Goal: Book appointment/travel/reservation

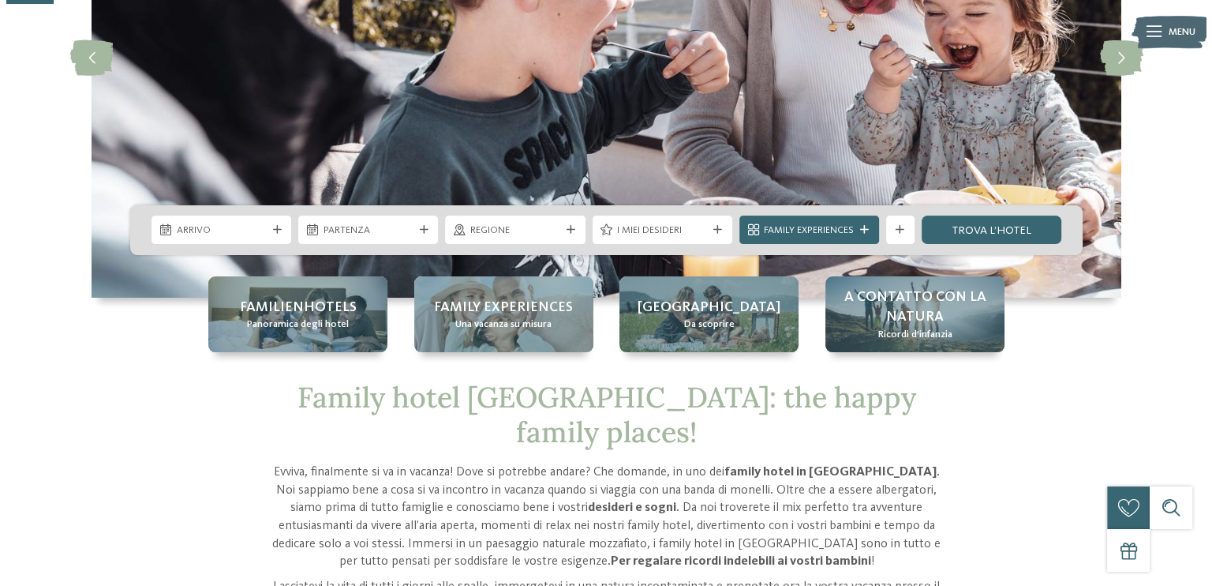
scroll to position [259, 0]
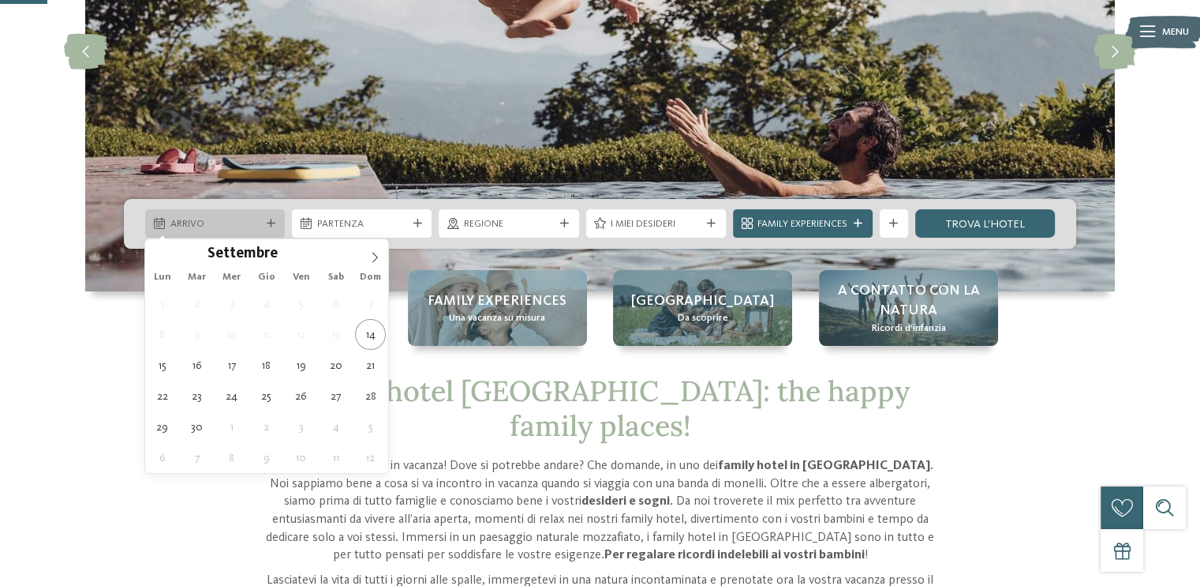
click at [272, 222] on icon at bounding box center [271, 223] width 9 height 9
click at [373, 252] on icon at bounding box center [374, 257] width 11 height 11
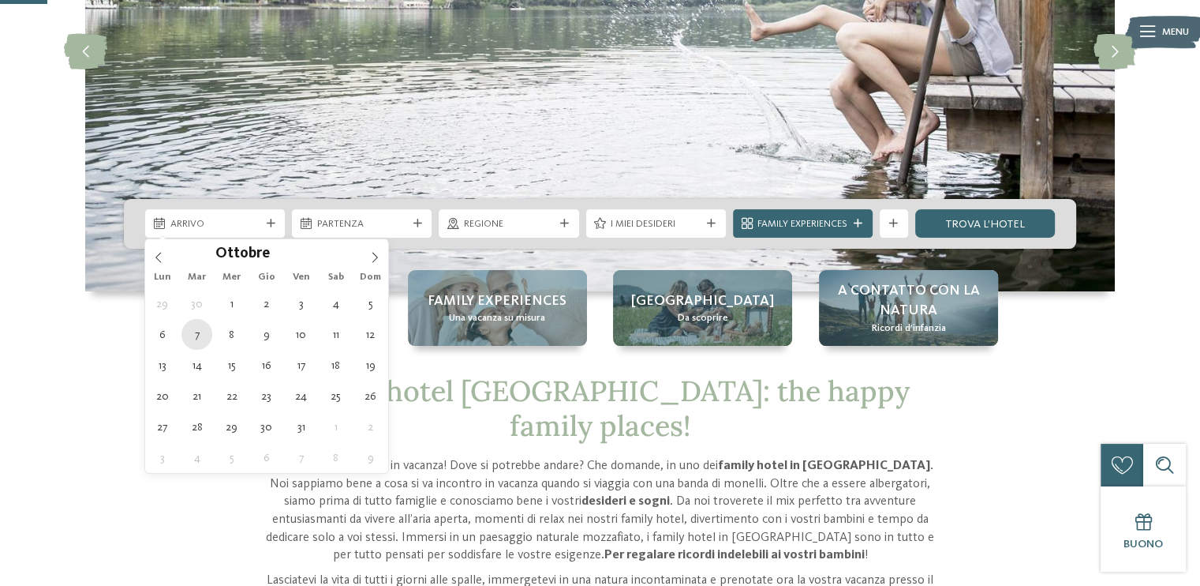
type div "[DATE]"
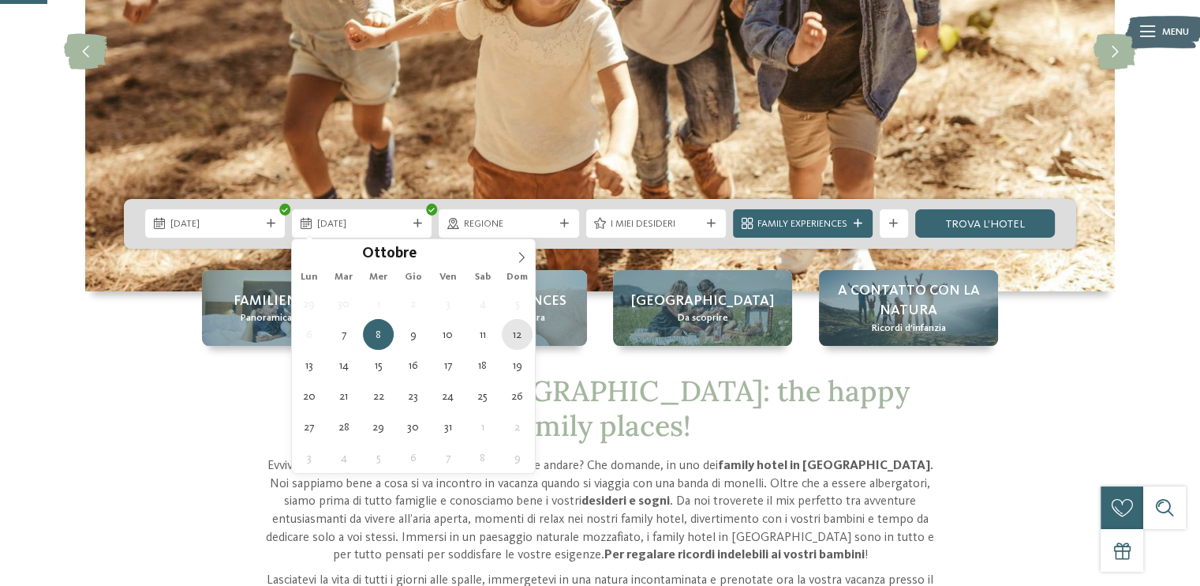
type div "[DATE]"
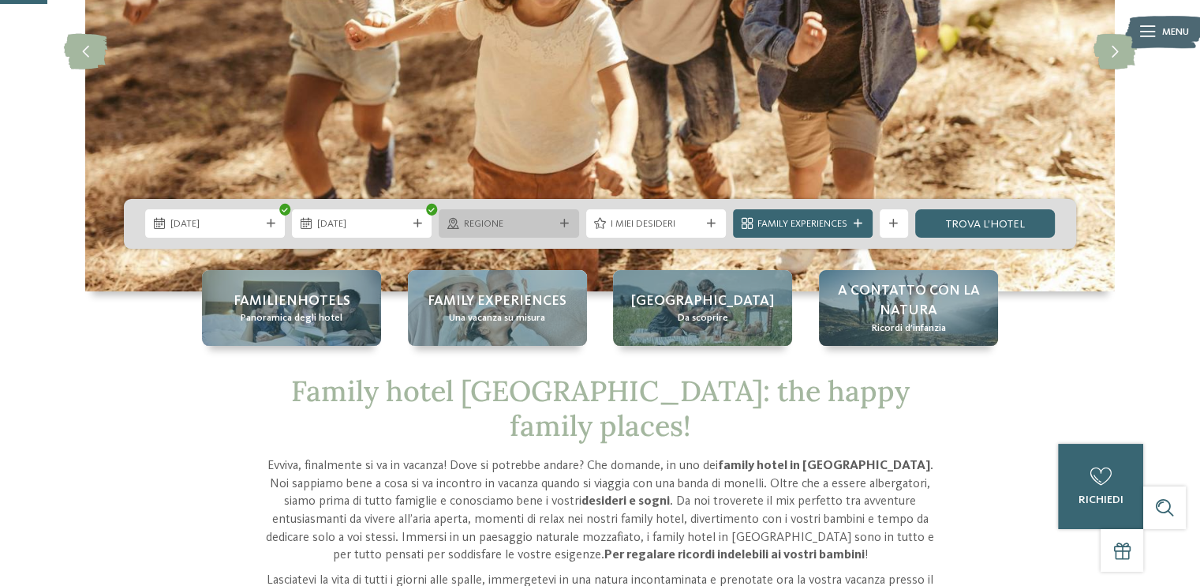
click at [564, 221] on icon at bounding box center [564, 223] width 9 height 9
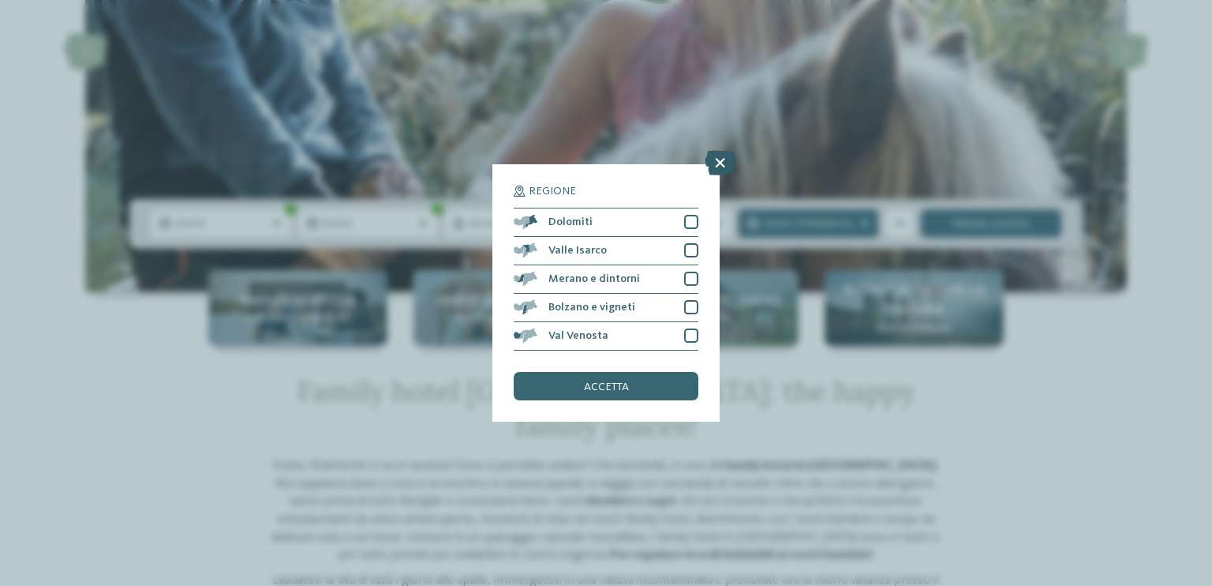
click at [721, 162] on icon at bounding box center [720, 162] width 31 height 25
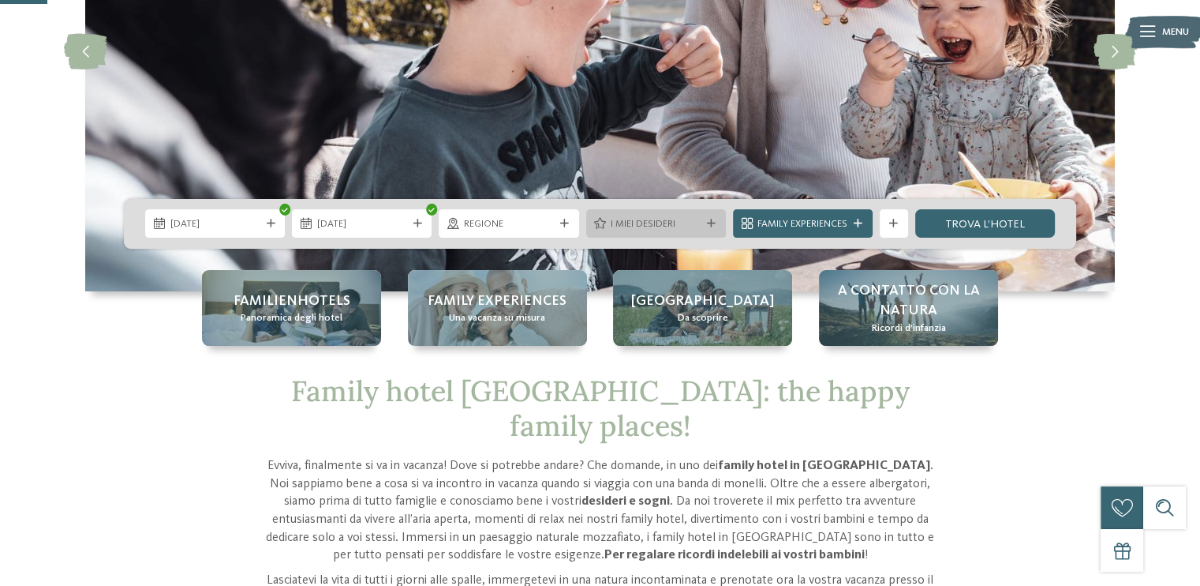
click at [714, 223] on icon at bounding box center [711, 223] width 9 height 9
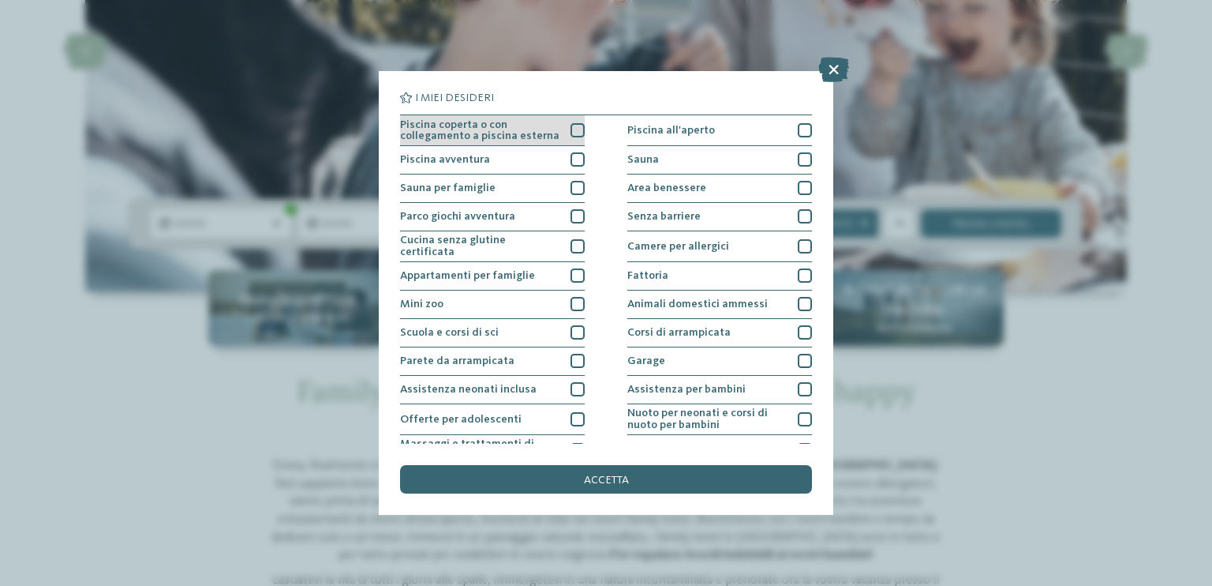
click at [571, 133] on div at bounding box center [578, 130] width 14 height 14
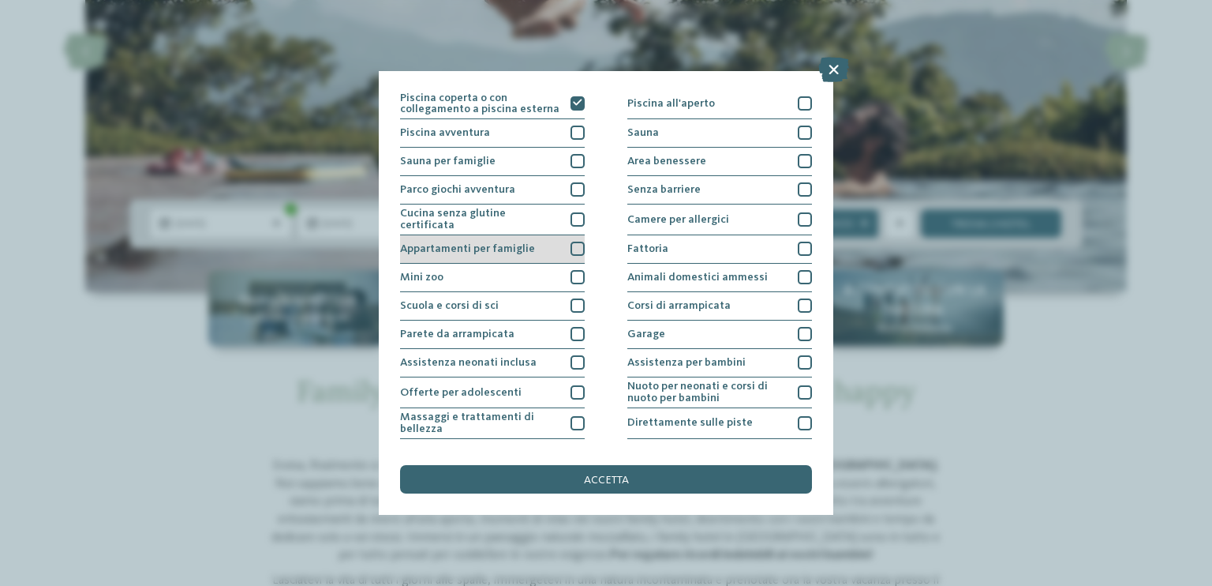
scroll to position [0, 0]
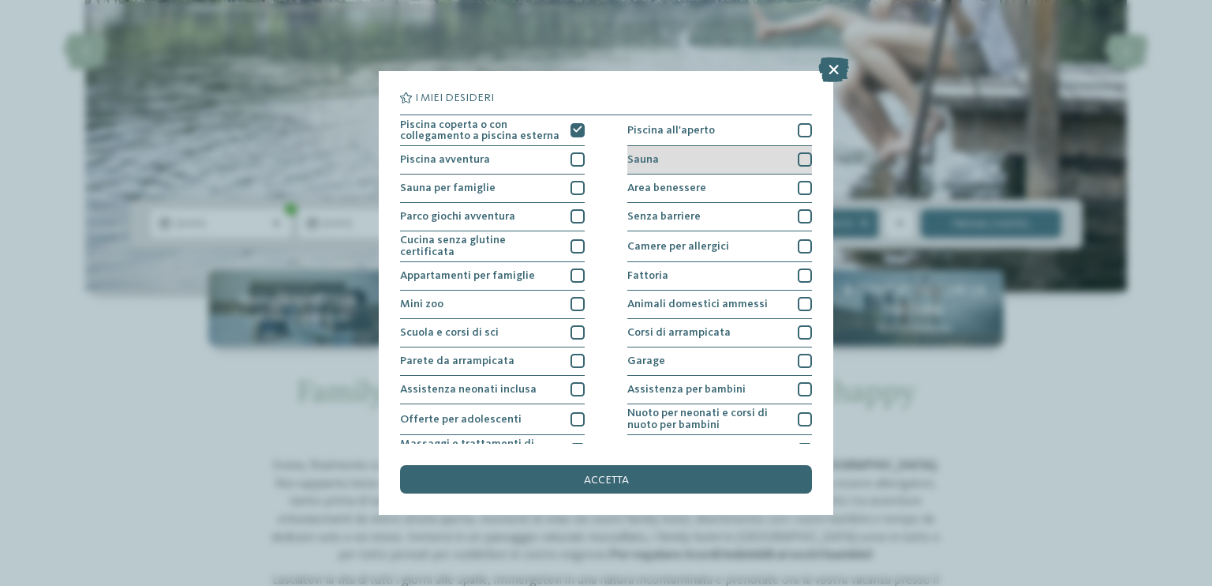
click at [798, 157] on div at bounding box center [805, 159] width 14 height 14
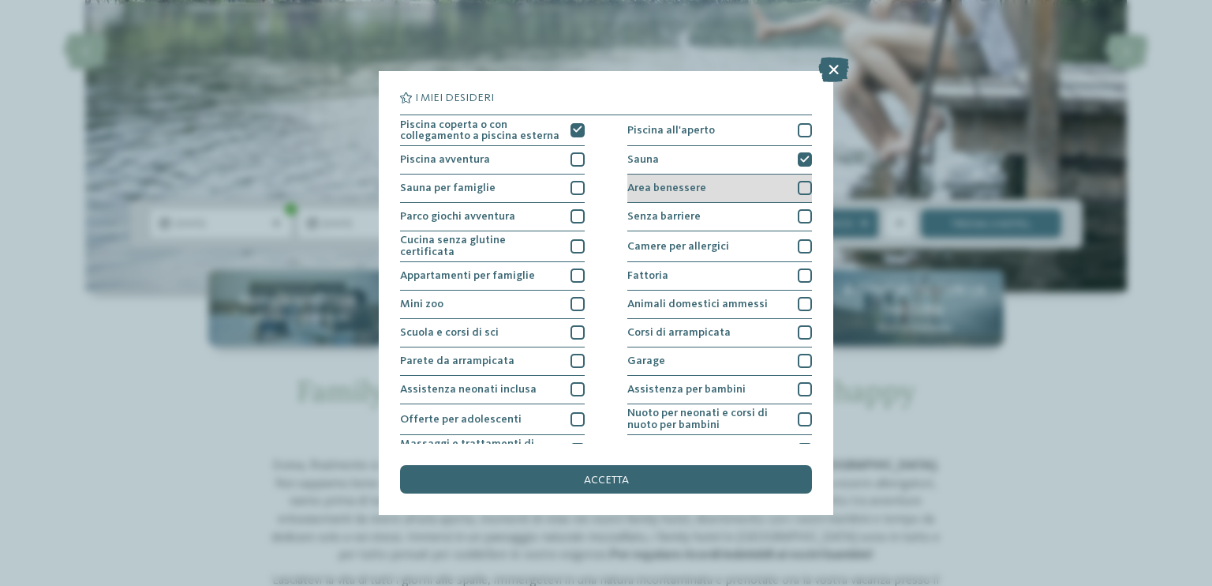
click at [802, 190] on div at bounding box center [805, 188] width 14 height 14
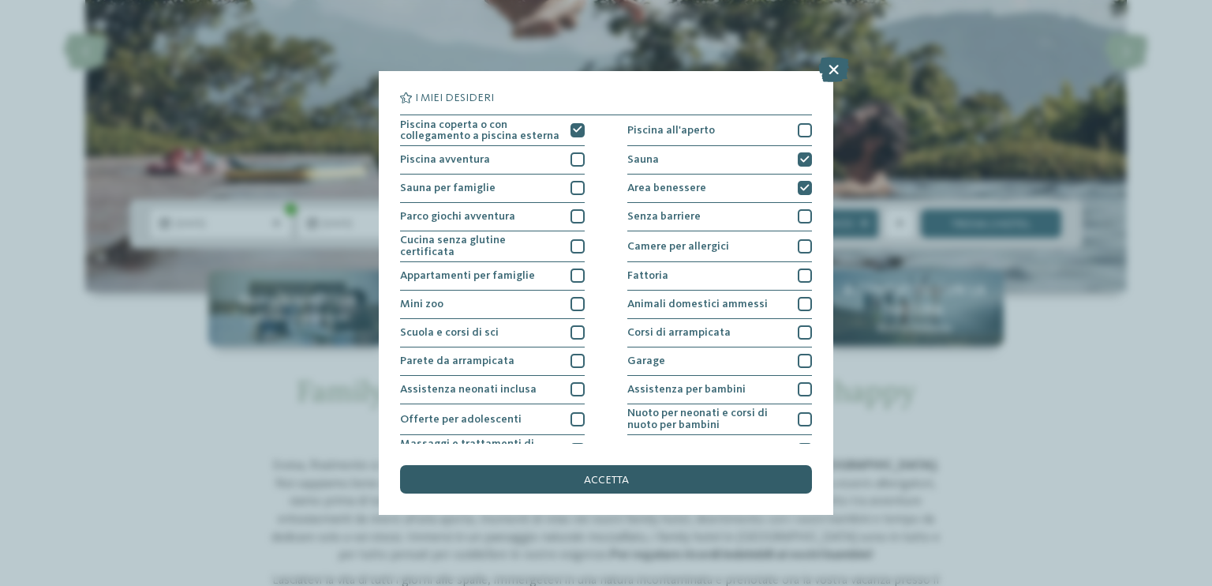
click at [659, 484] on div "accetta" at bounding box center [606, 479] width 412 height 28
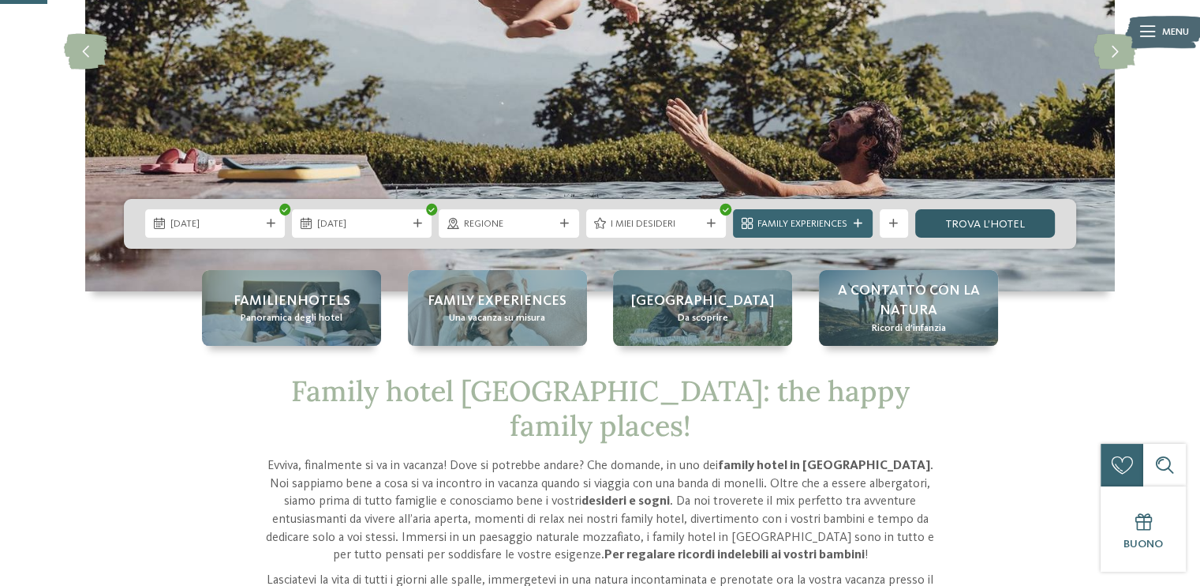
click at [994, 221] on link "trova l’hotel" at bounding box center [986, 223] width 140 height 28
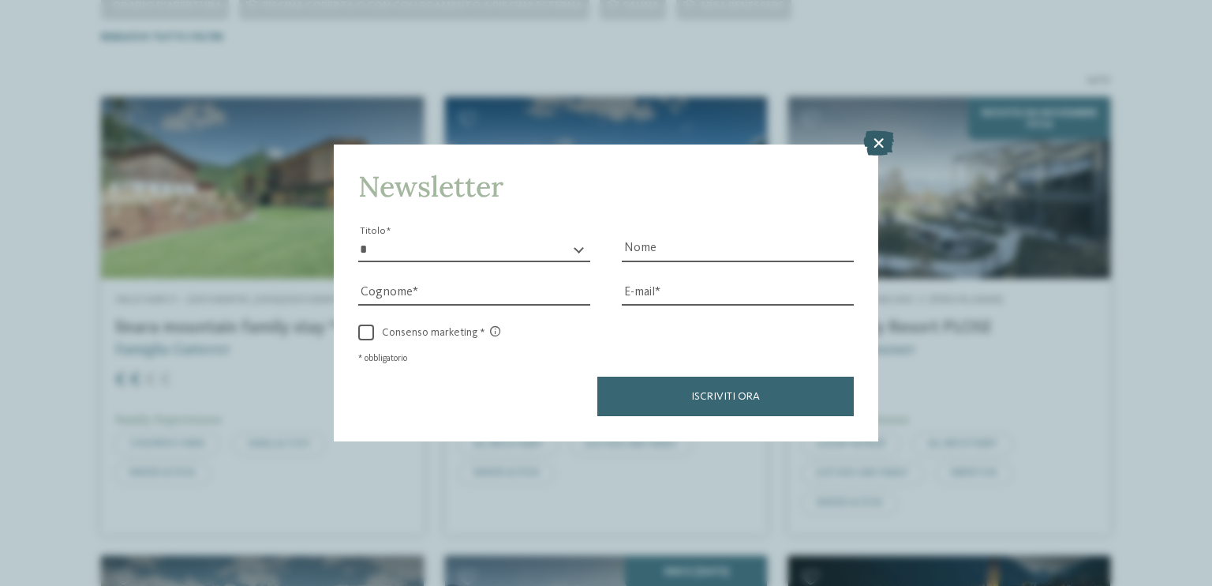
click at [869, 140] on icon at bounding box center [878, 143] width 31 height 25
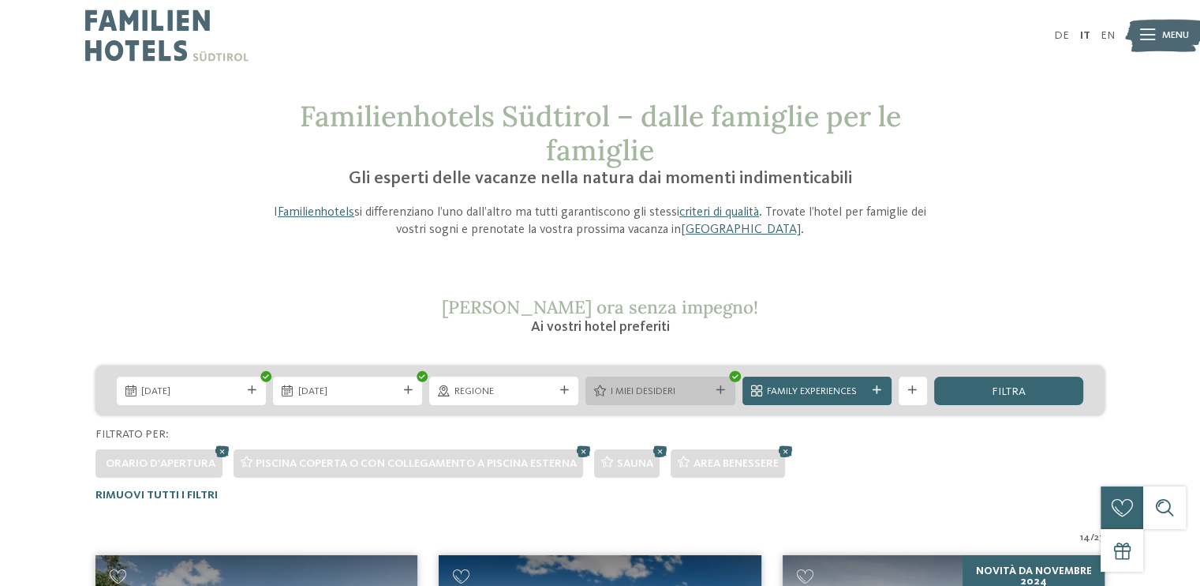
click at [721, 391] on icon at bounding box center [721, 390] width 9 height 9
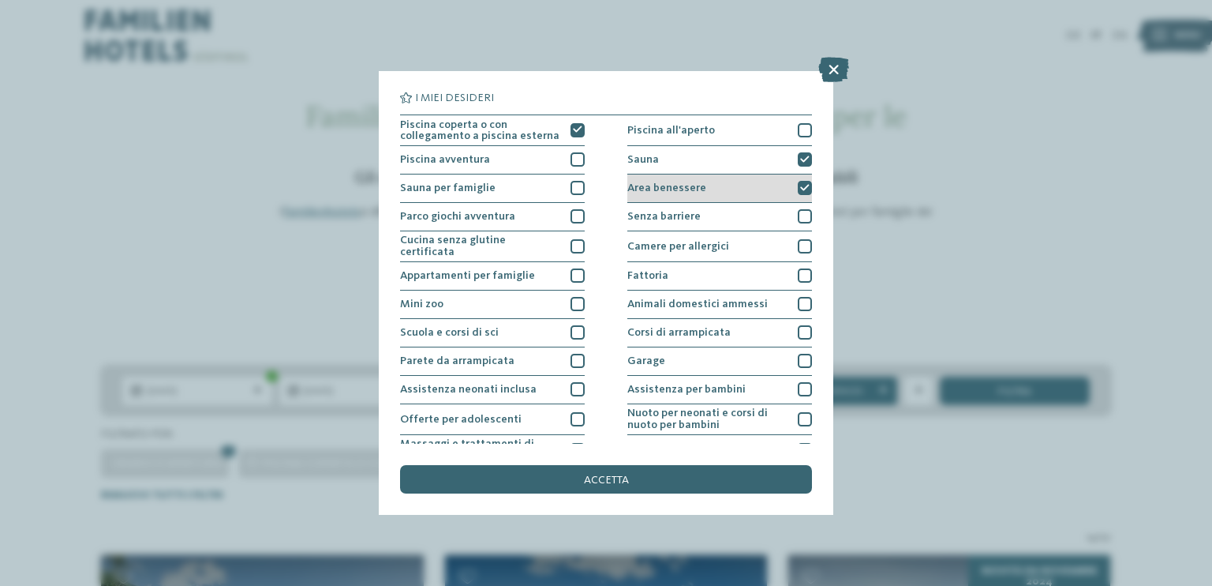
click at [800, 184] on icon at bounding box center [804, 188] width 9 height 9
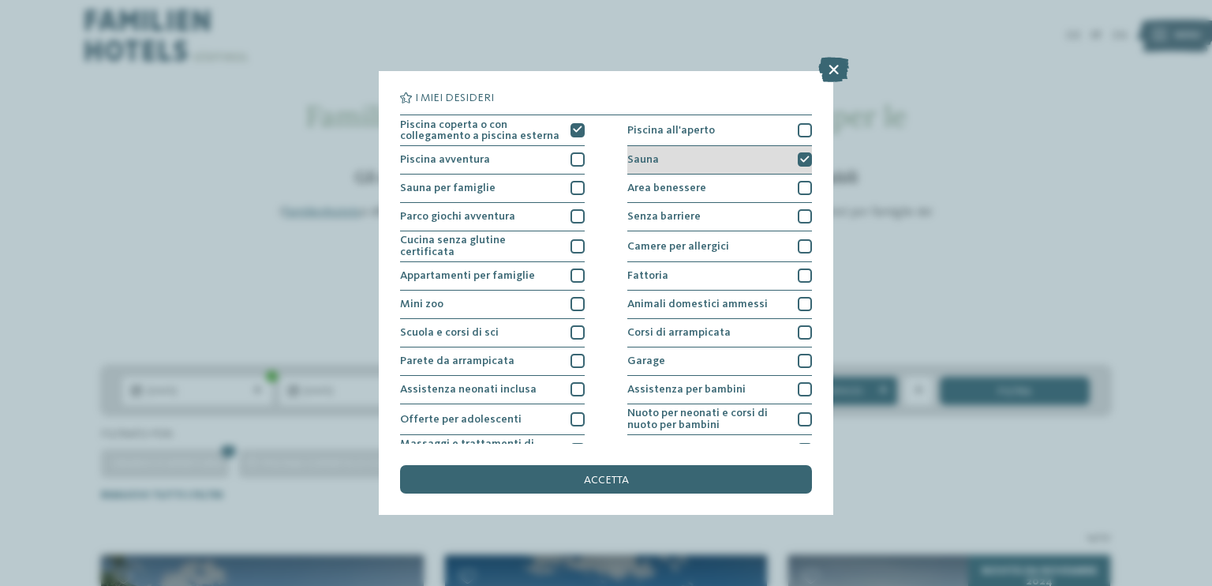
click at [795, 168] on div "Sauna" at bounding box center [719, 160] width 185 height 28
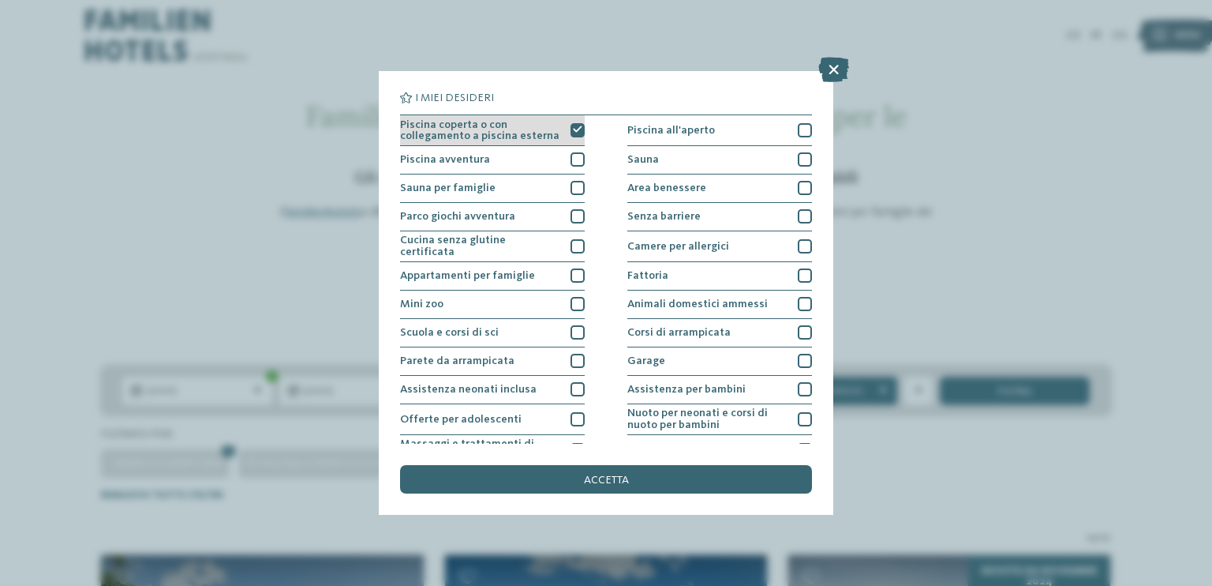
click at [574, 130] on icon at bounding box center [577, 129] width 9 height 9
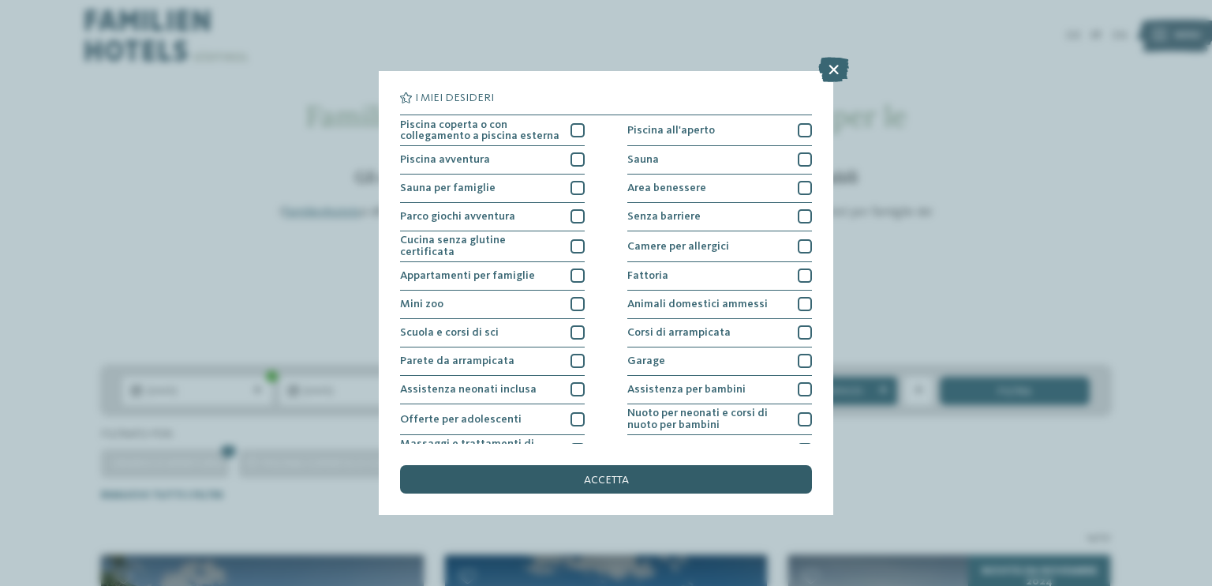
click at [631, 486] on div "accetta" at bounding box center [606, 479] width 412 height 28
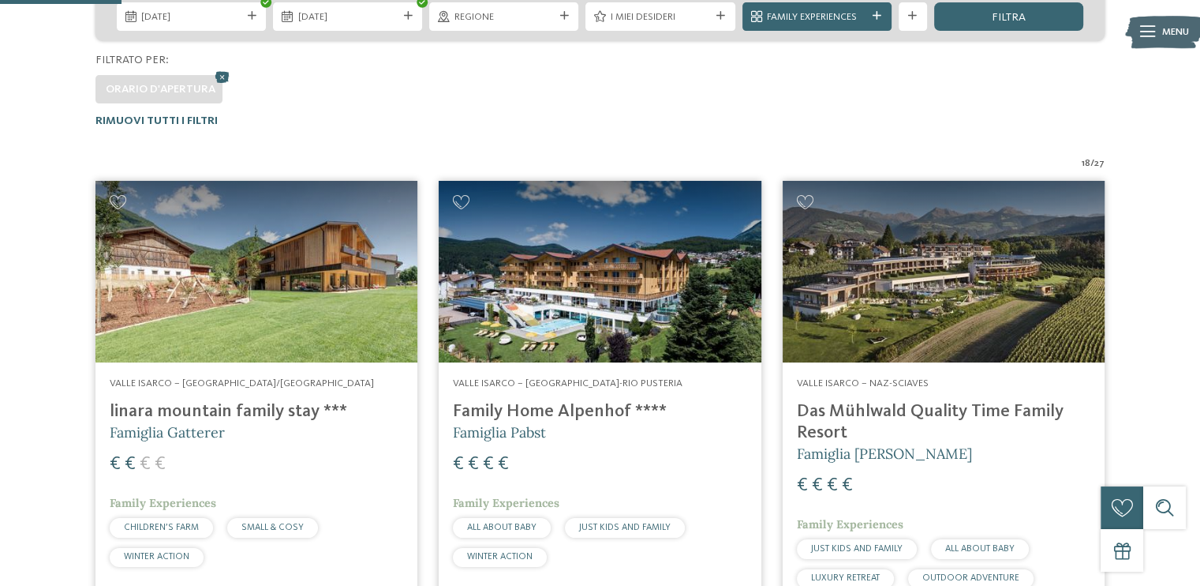
scroll to position [366, 0]
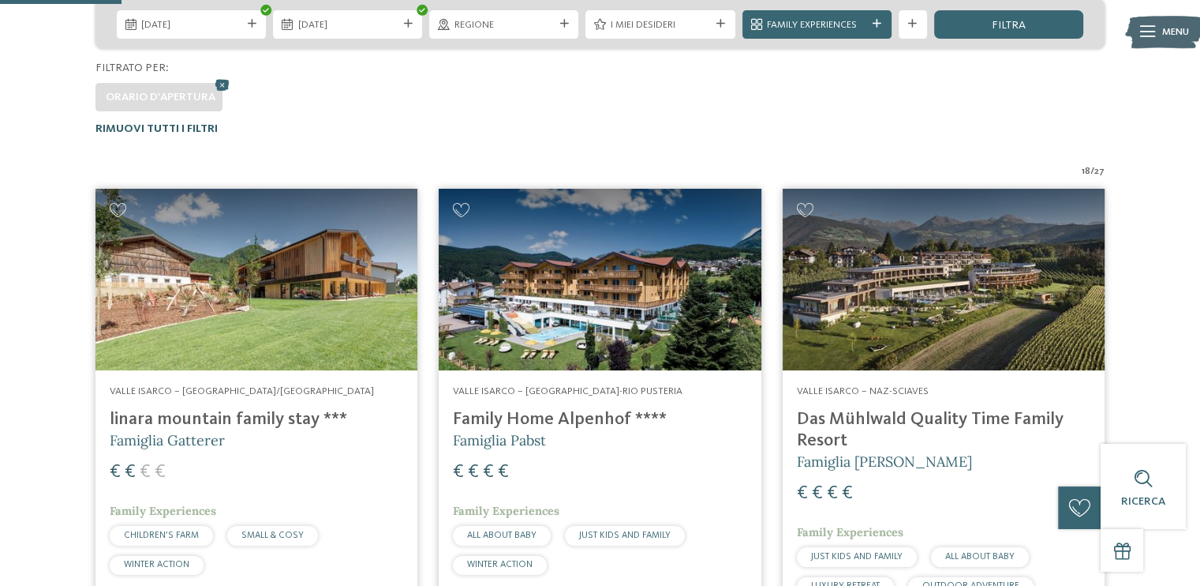
click at [196, 124] on span "Rimuovi tutti i filtri" at bounding box center [157, 128] width 122 height 11
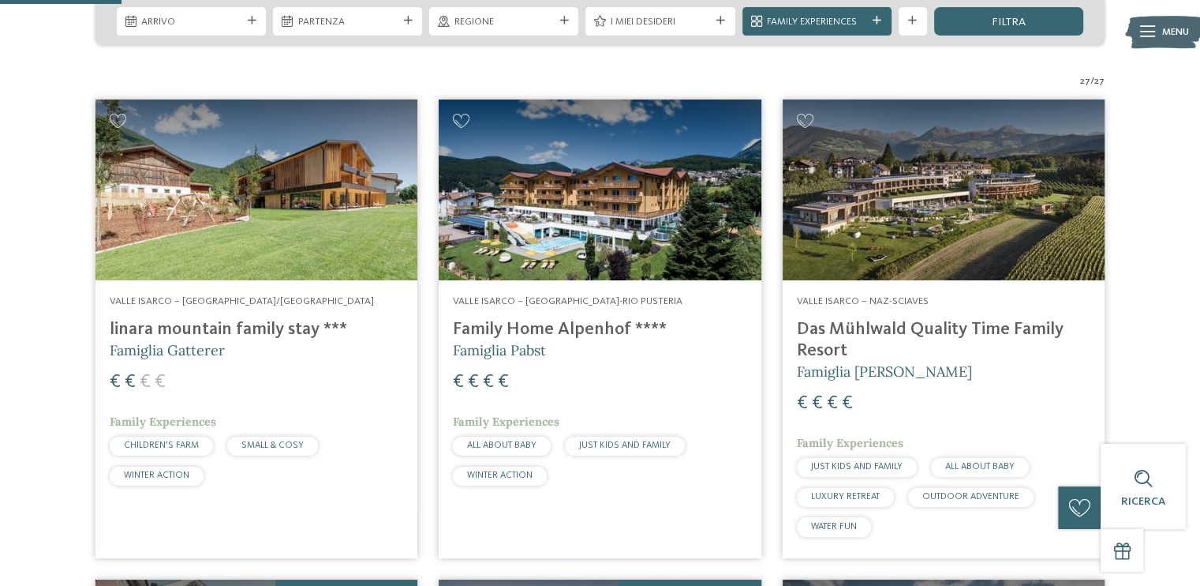
scroll to position [371, 0]
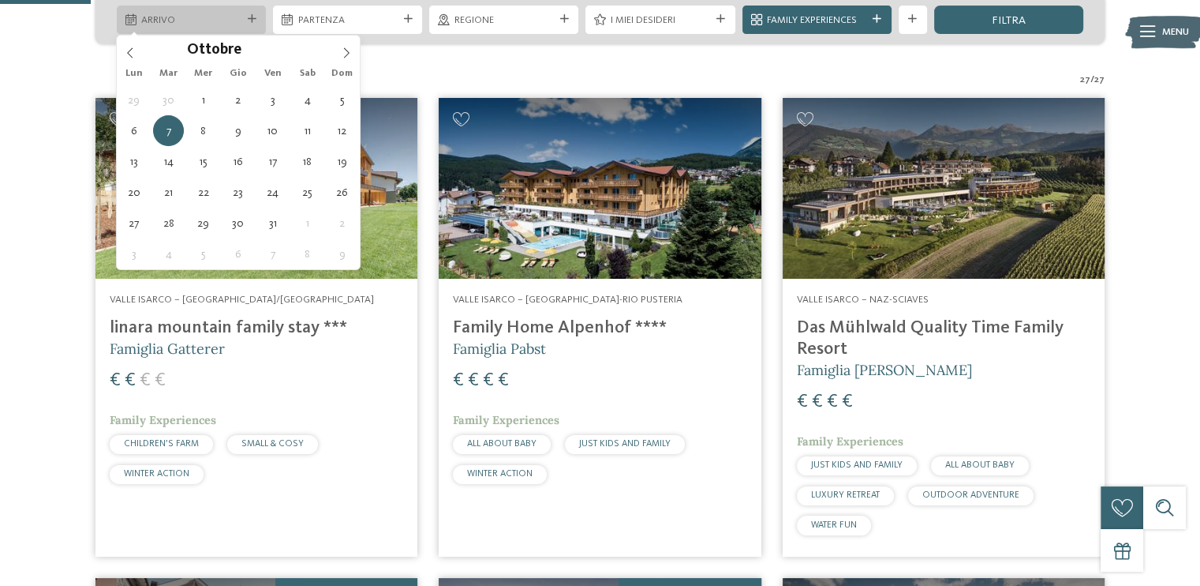
click at [253, 16] on icon at bounding box center [252, 19] width 9 height 9
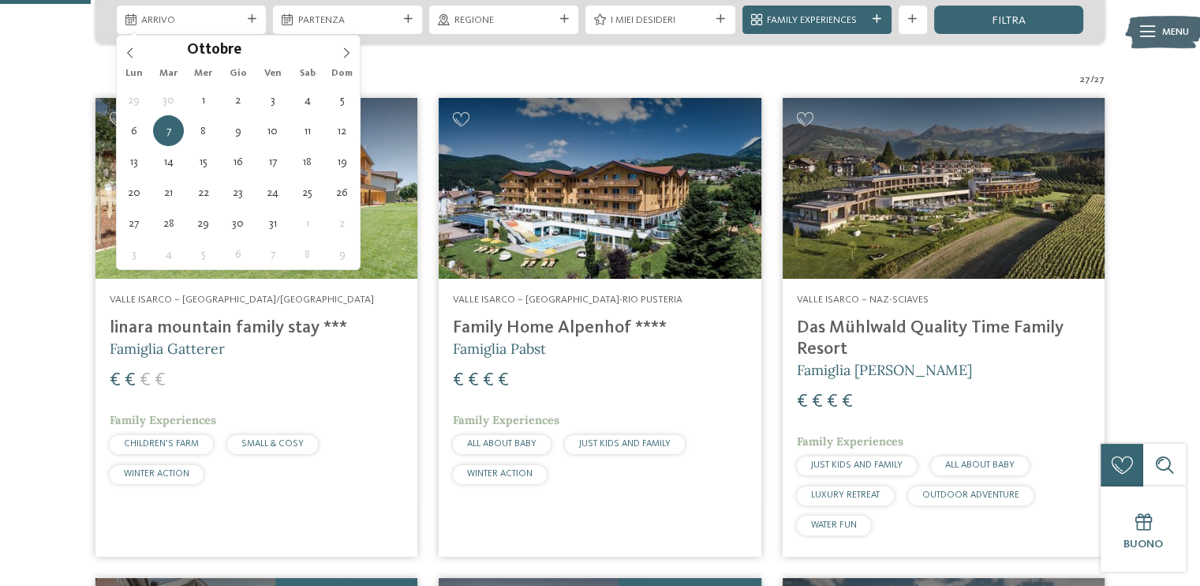
type div "07.10.2025"
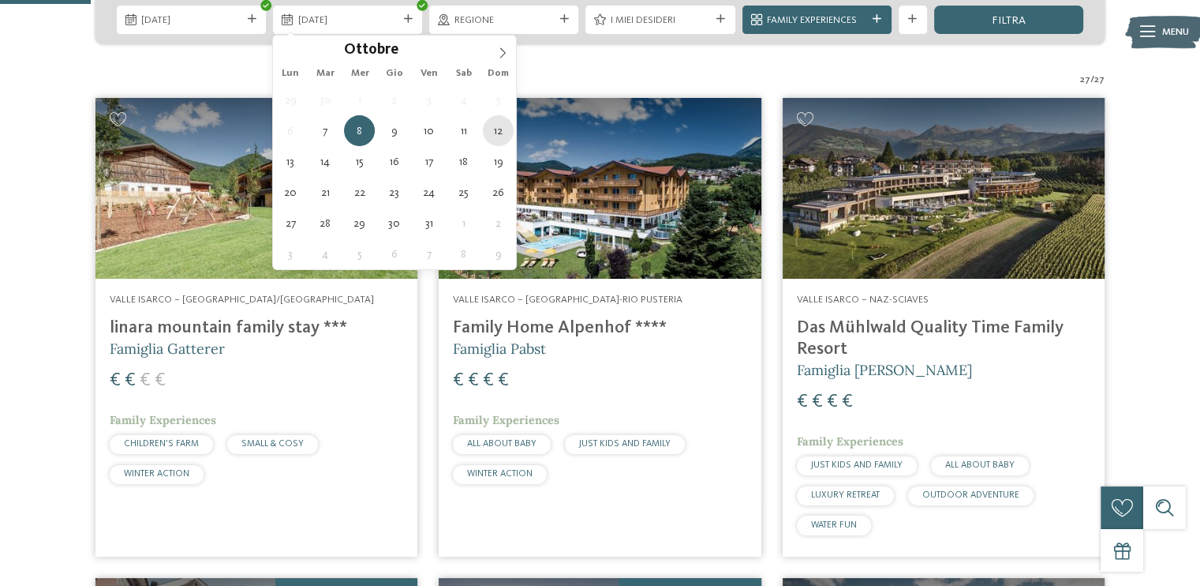
type div "12.10.2025"
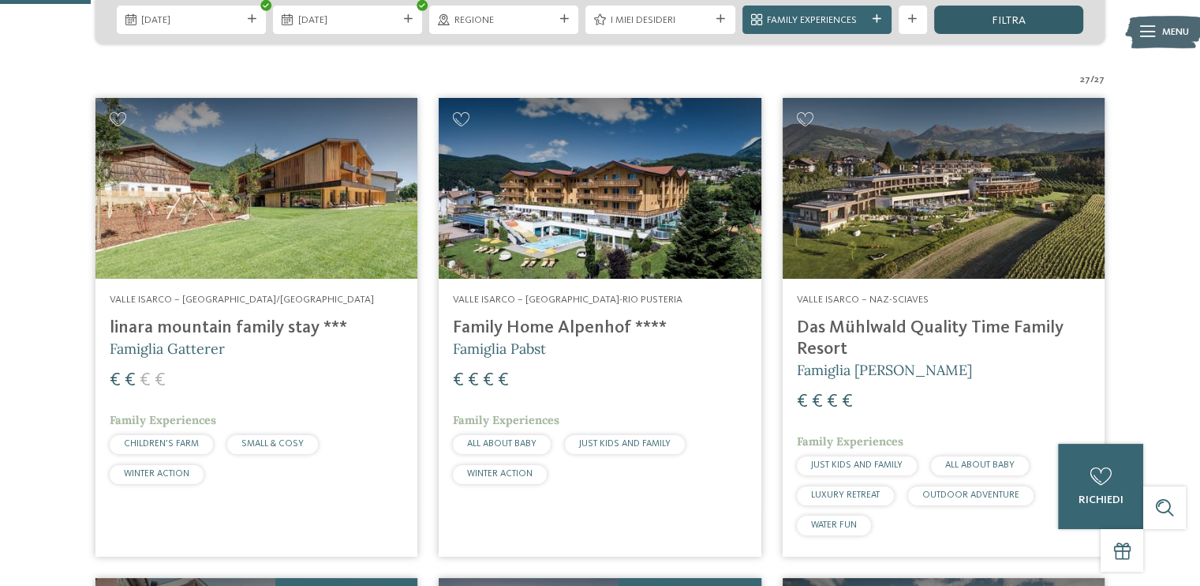
click at [1032, 21] on div "filtra" at bounding box center [1008, 20] width 149 height 28
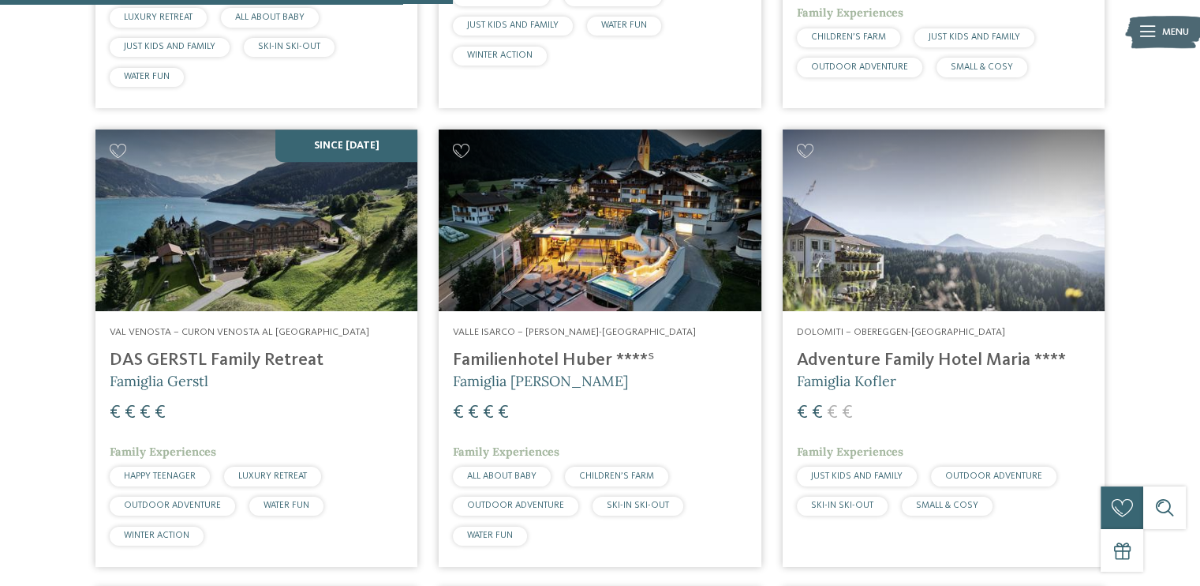
scroll to position [1399, 0]
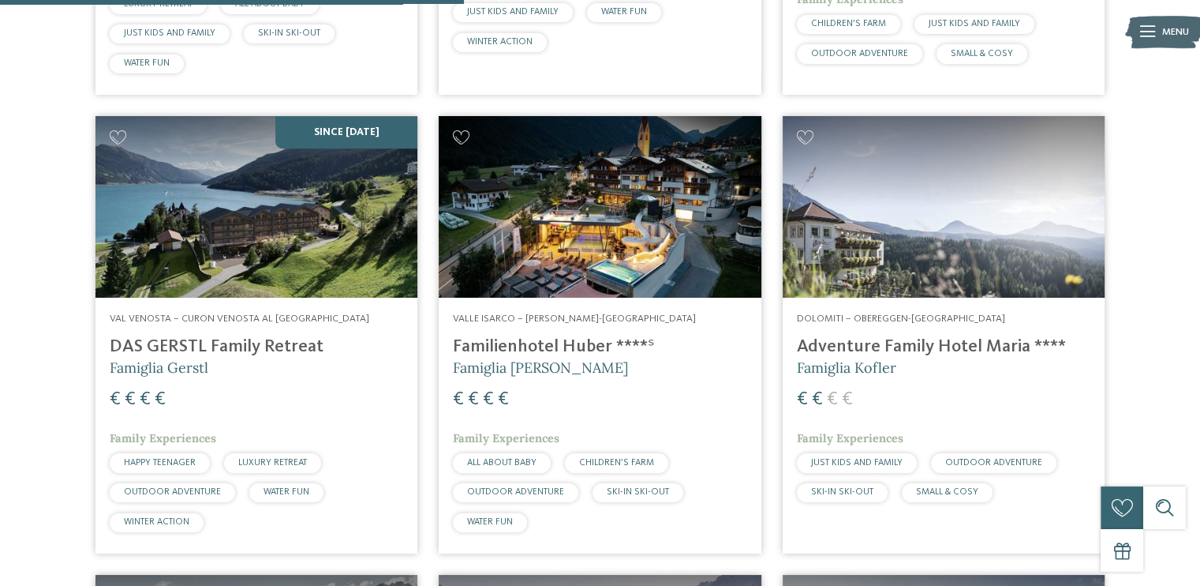
click at [290, 249] on img at bounding box center [257, 207] width 322 height 182
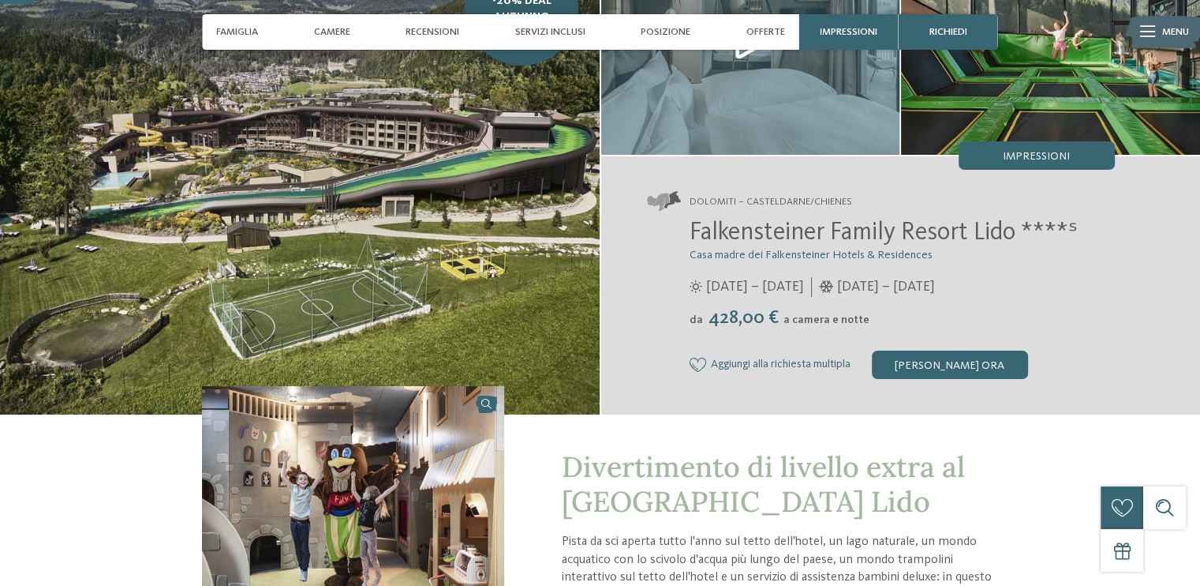
scroll to position [140, 0]
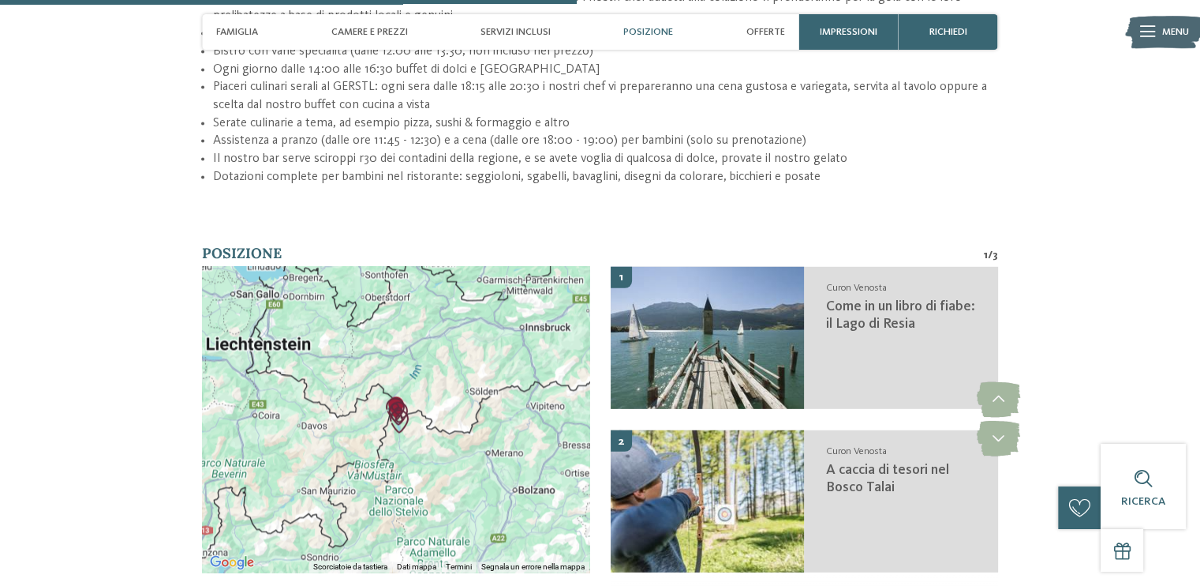
scroll to position [2333, 0]
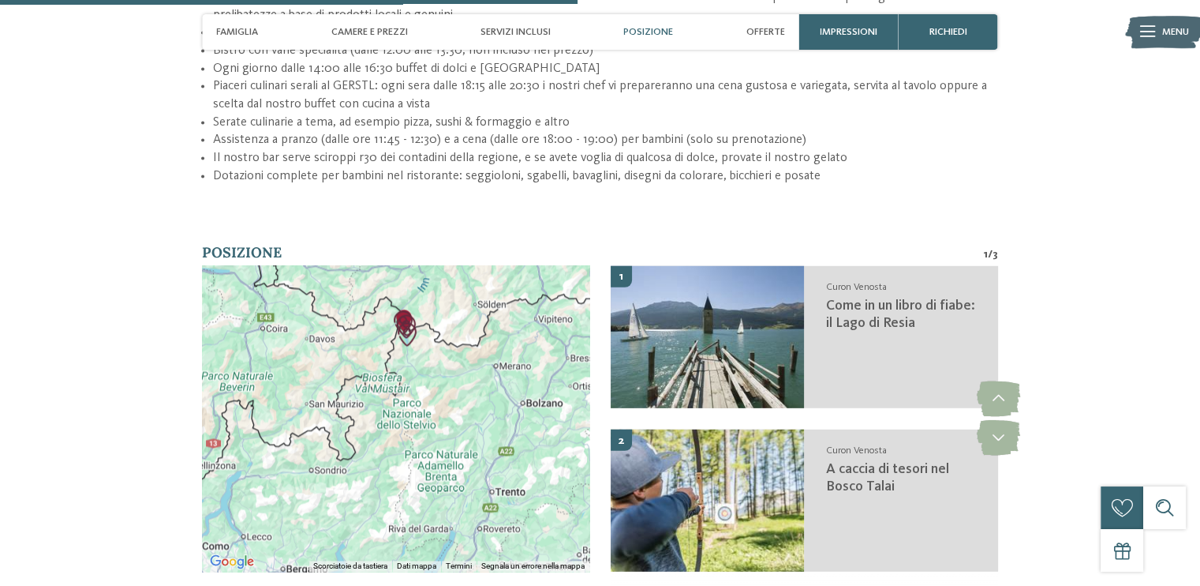
drag, startPoint x: 434, startPoint y: 354, endPoint x: 451, endPoint y: 284, distance: 72.2
click at [451, 284] on div at bounding box center [396, 417] width 388 height 305
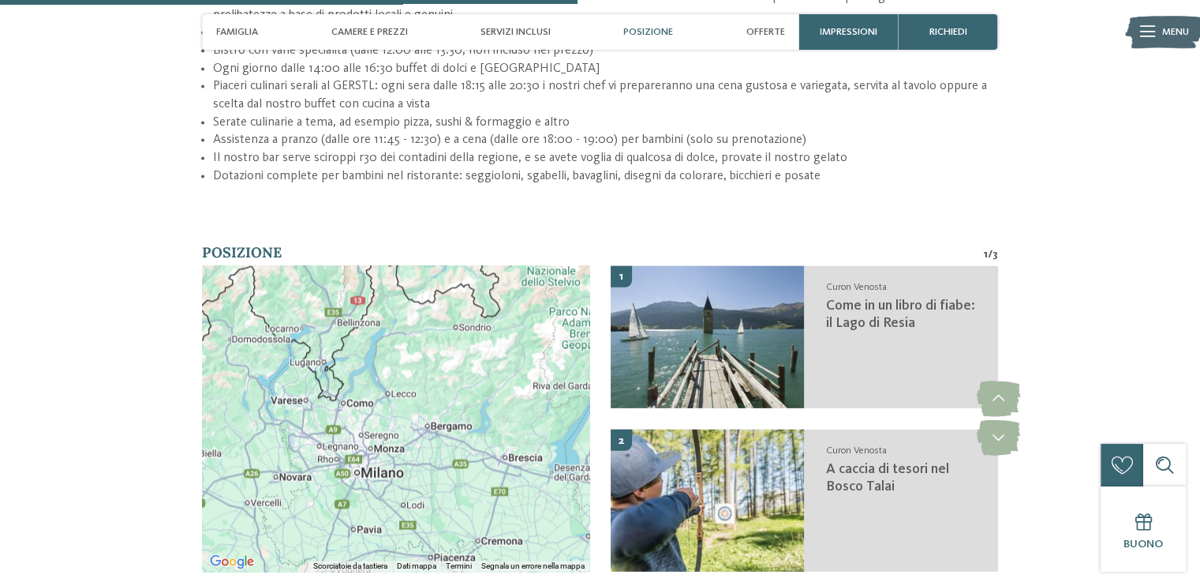
drag, startPoint x: 411, startPoint y: 436, endPoint x: 594, endPoint y: 249, distance: 261.8
click at [594, 265] on div "← Sposta a sinistra → Sposta a destra ↑ Sposta in alto ↓ Sposta in basso + Aume…" at bounding box center [600, 428] width 796 height 327
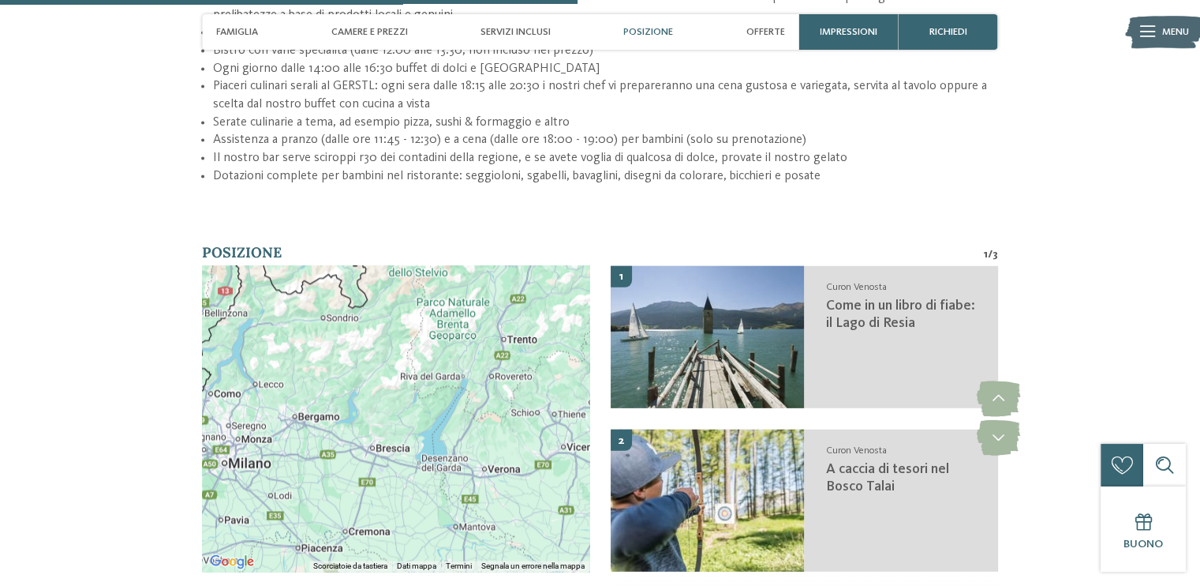
drag, startPoint x: 489, startPoint y: 348, endPoint x: 345, endPoint y: 340, distance: 143.9
click at [345, 340] on div at bounding box center [396, 417] width 388 height 305
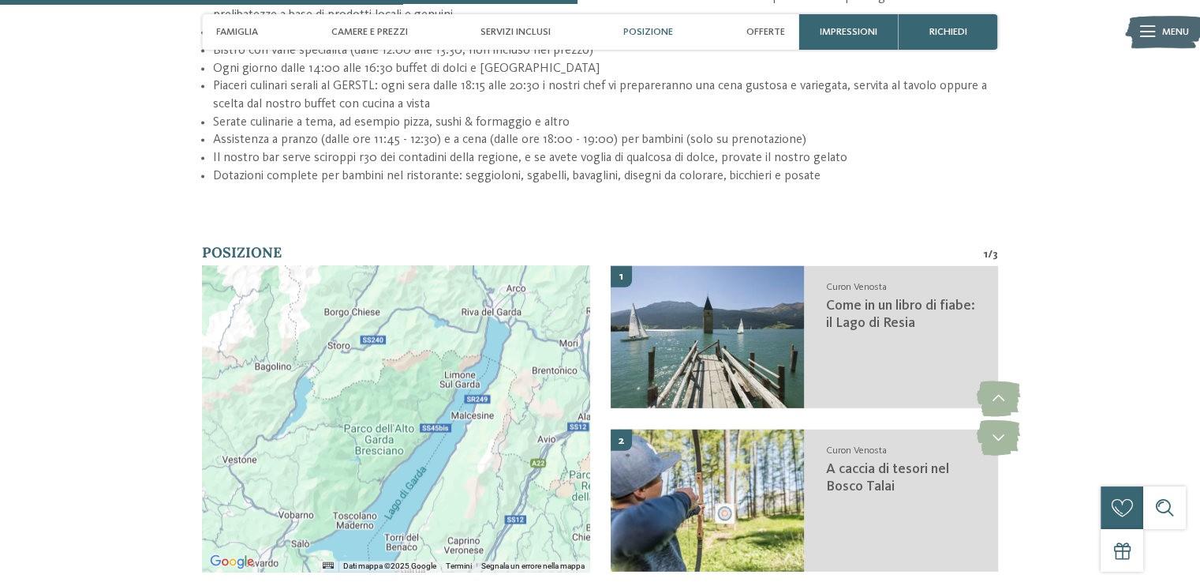
click at [493, 294] on div at bounding box center [396, 417] width 388 height 305
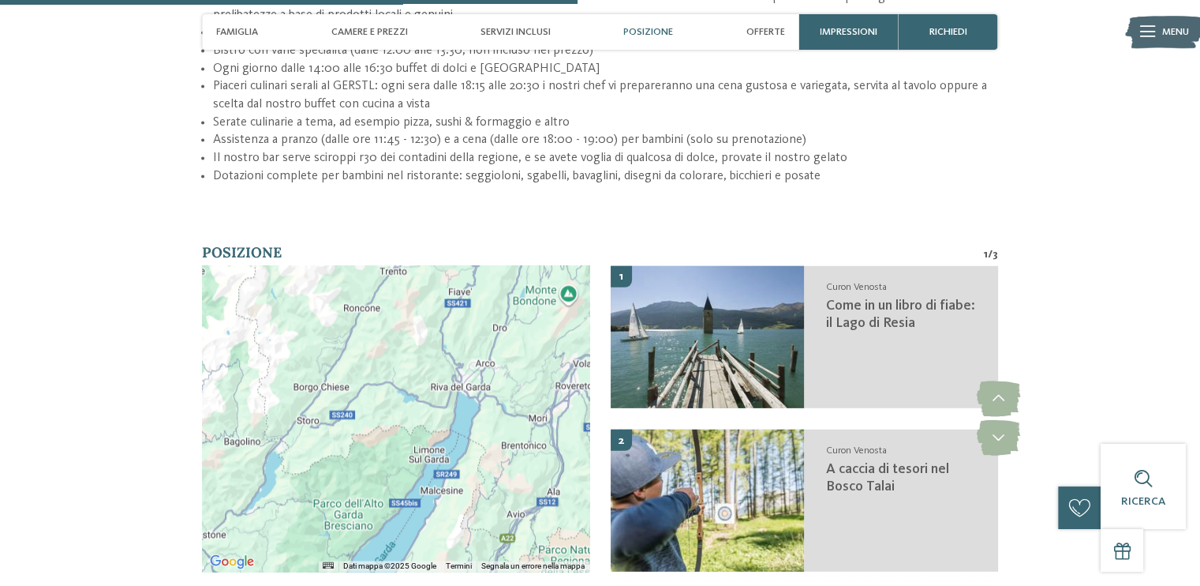
drag, startPoint x: 508, startPoint y: 328, endPoint x: 466, endPoint y: 422, distance: 103.2
click at [466, 422] on div at bounding box center [396, 417] width 388 height 305
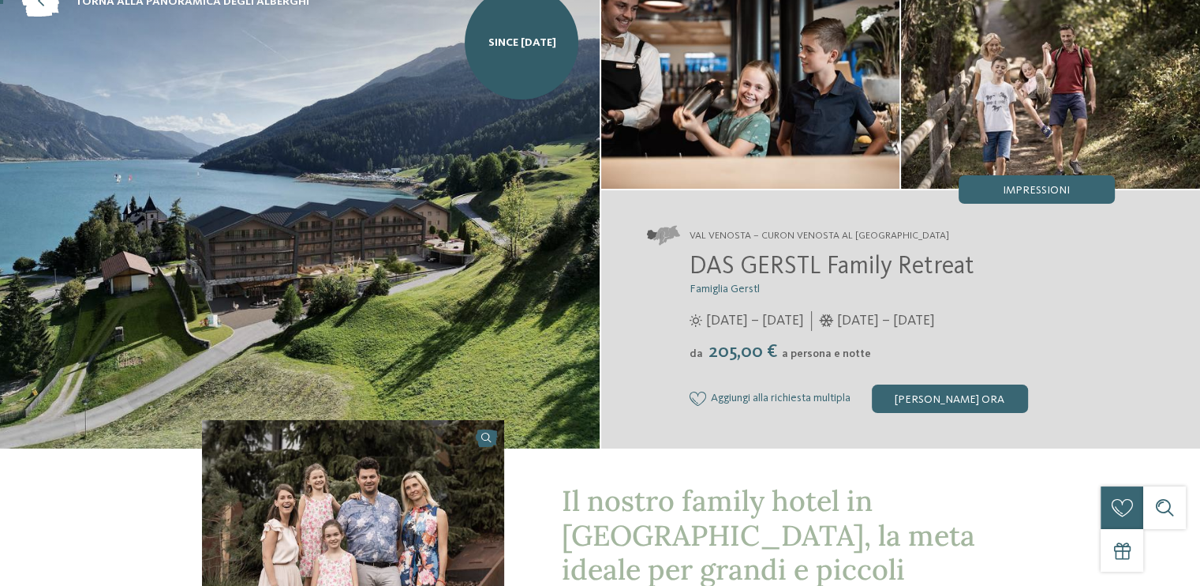
scroll to position [0, 0]
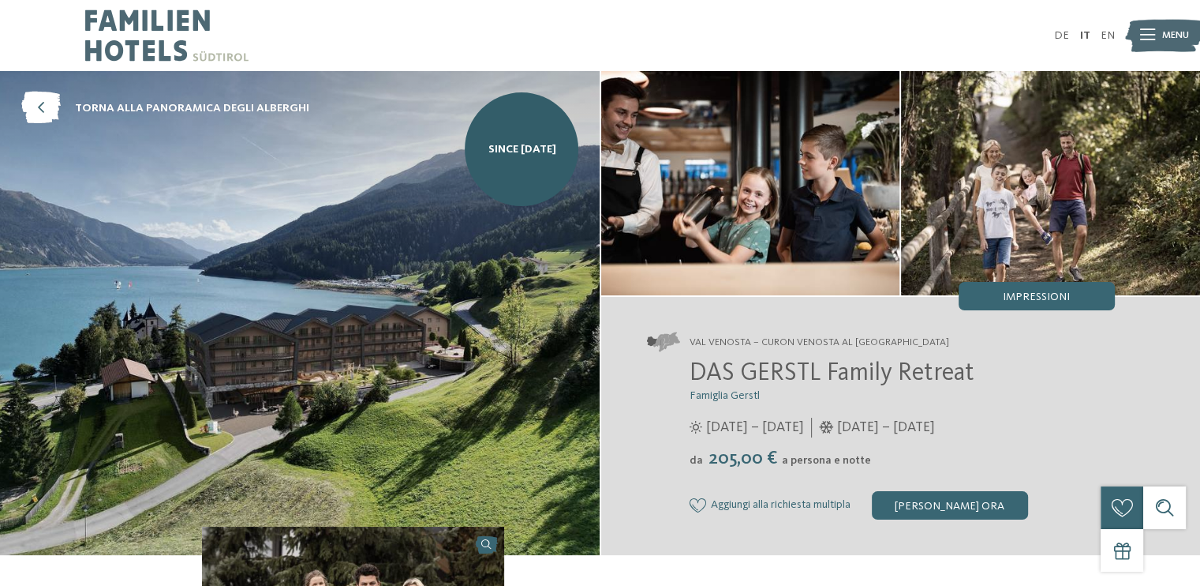
click at [144, 22] on img at bounding box center [166, 35] width 163 height 71
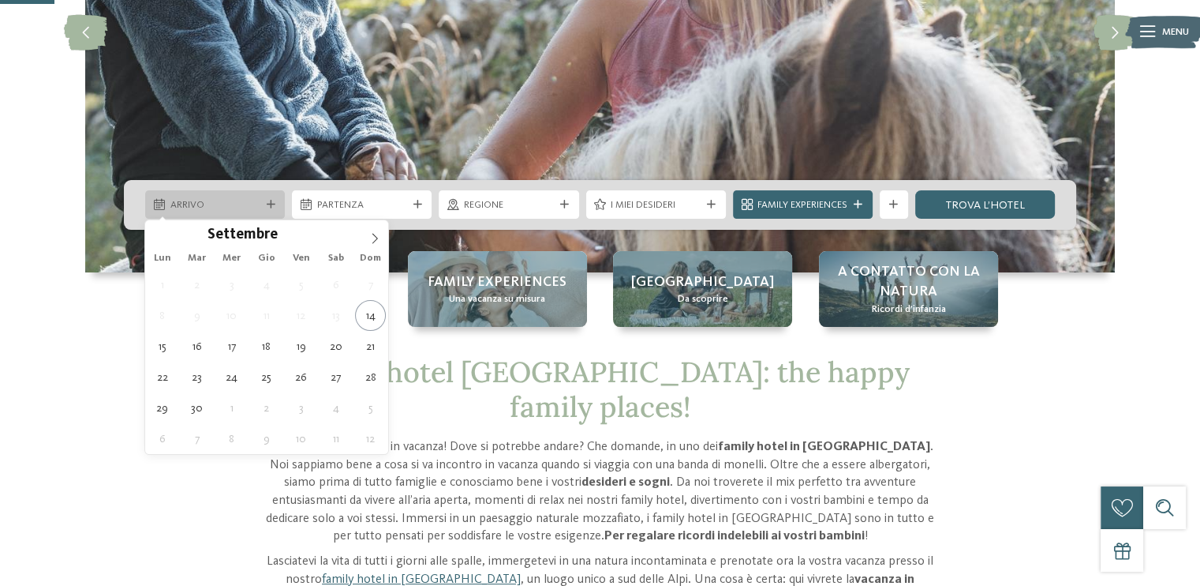
click at [272, 201] on icon at bounding box center [271, 204] width 9 height 9
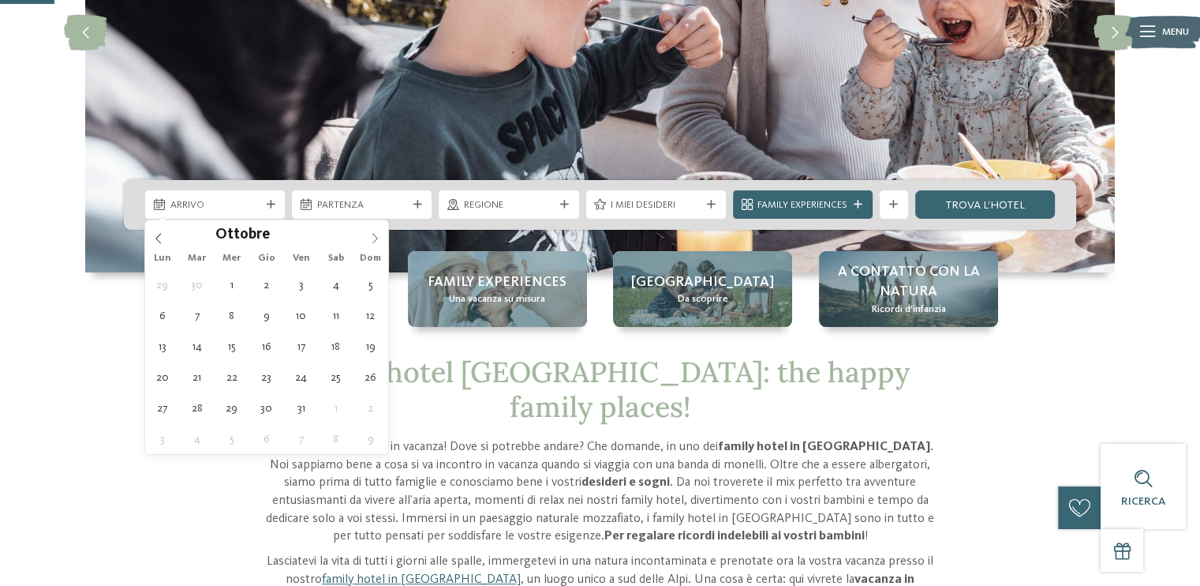
click at [369, 233] on icon at bounding box center [374, 238] width 11 height 11
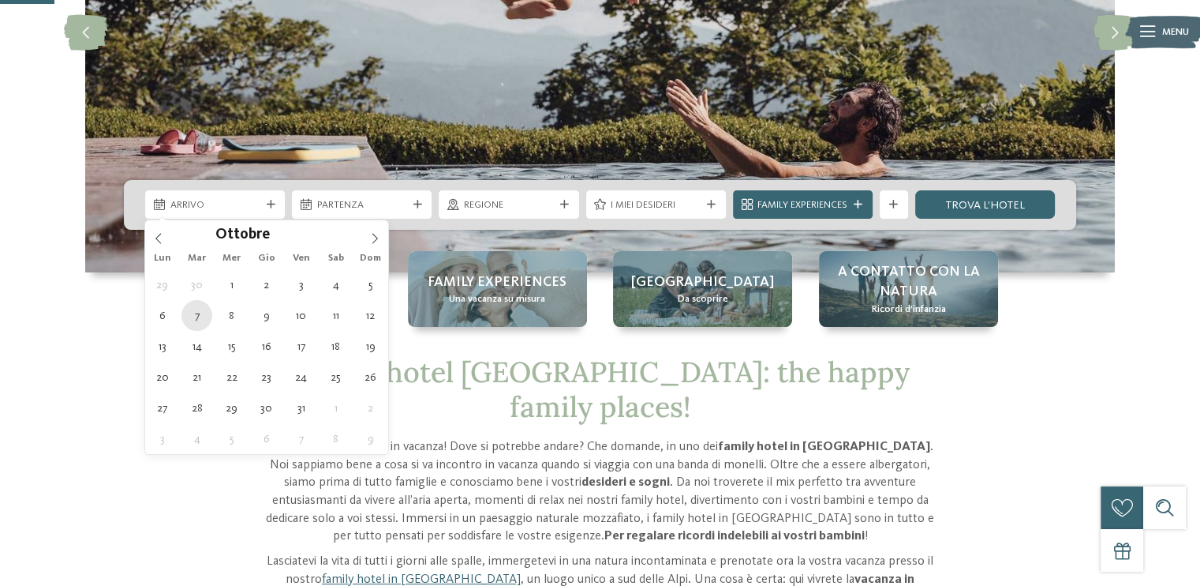
type div "[DATE]"
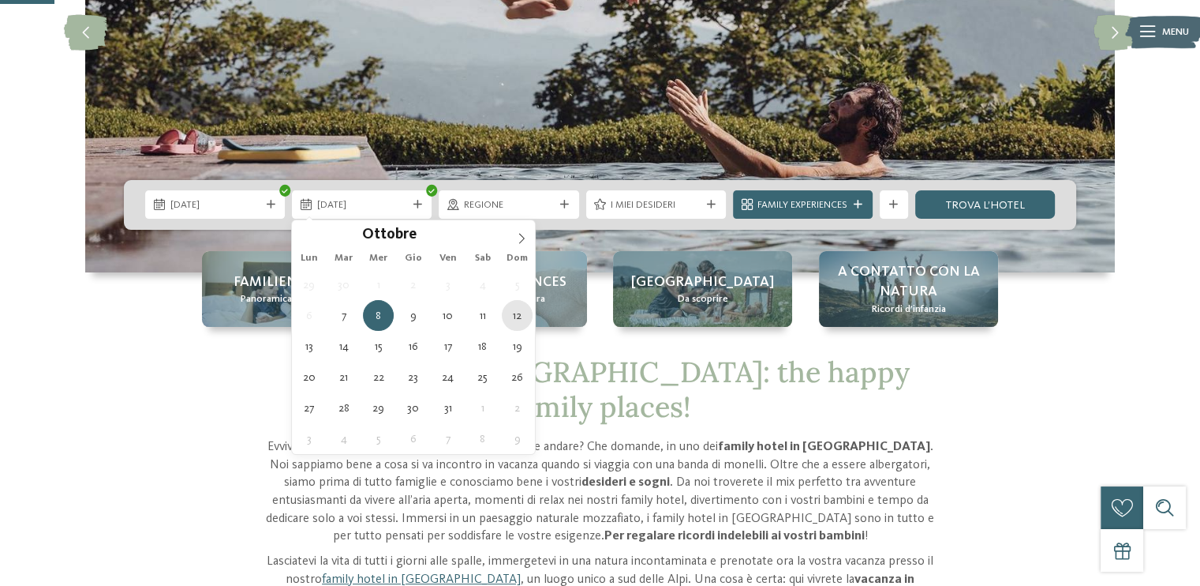
type div "[DATE]"
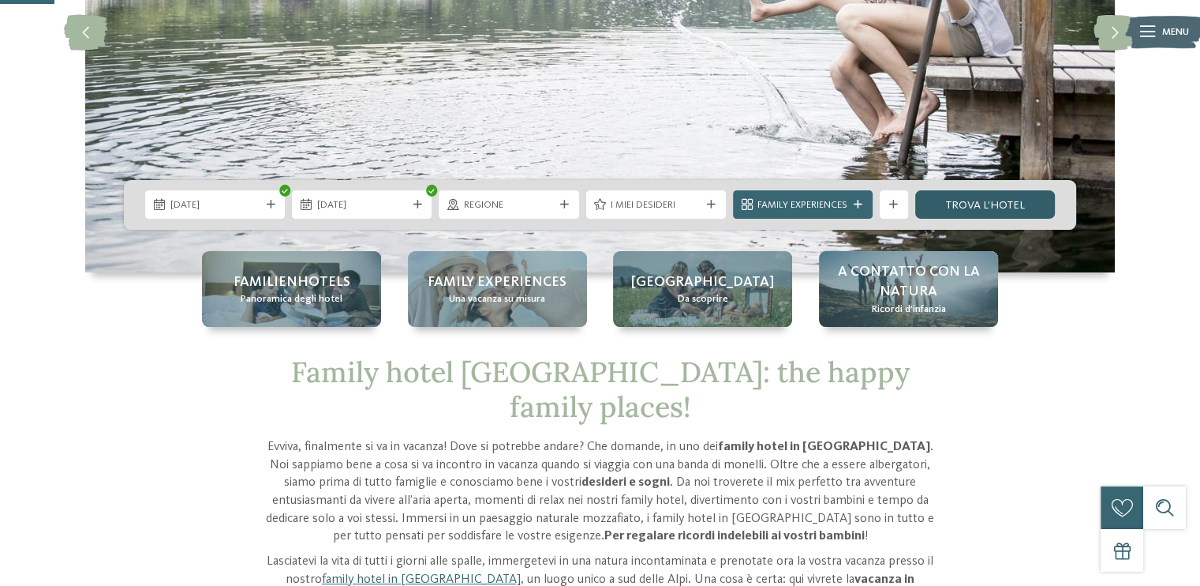
click at [1007, 199] on link "trova l’hotel" at bounding box center [986, 204] width 140 height 28
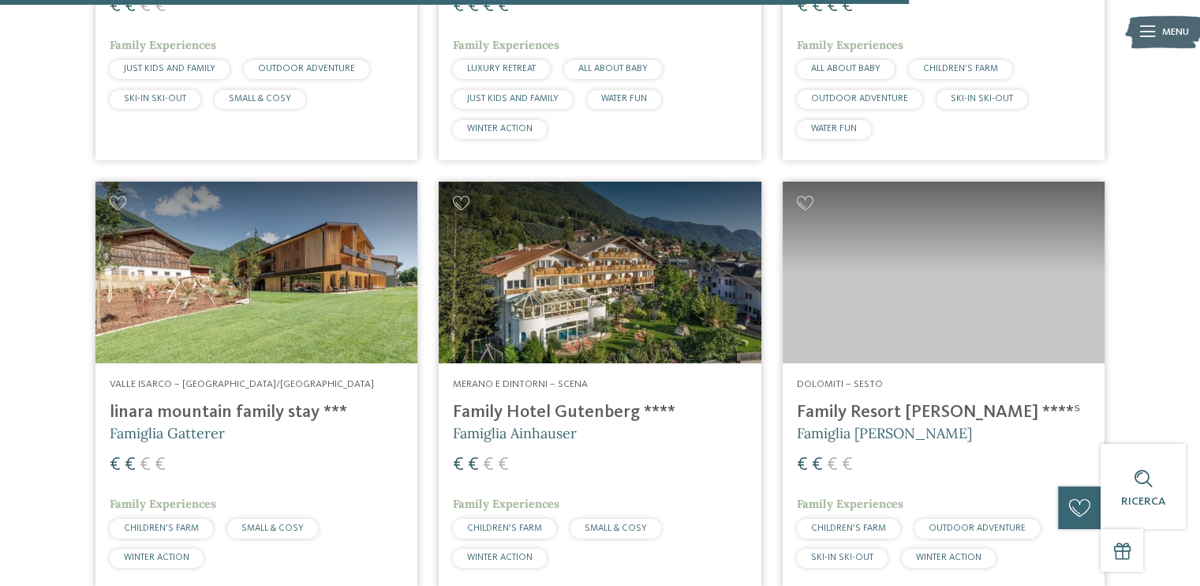
scroll to position [2695, 0]
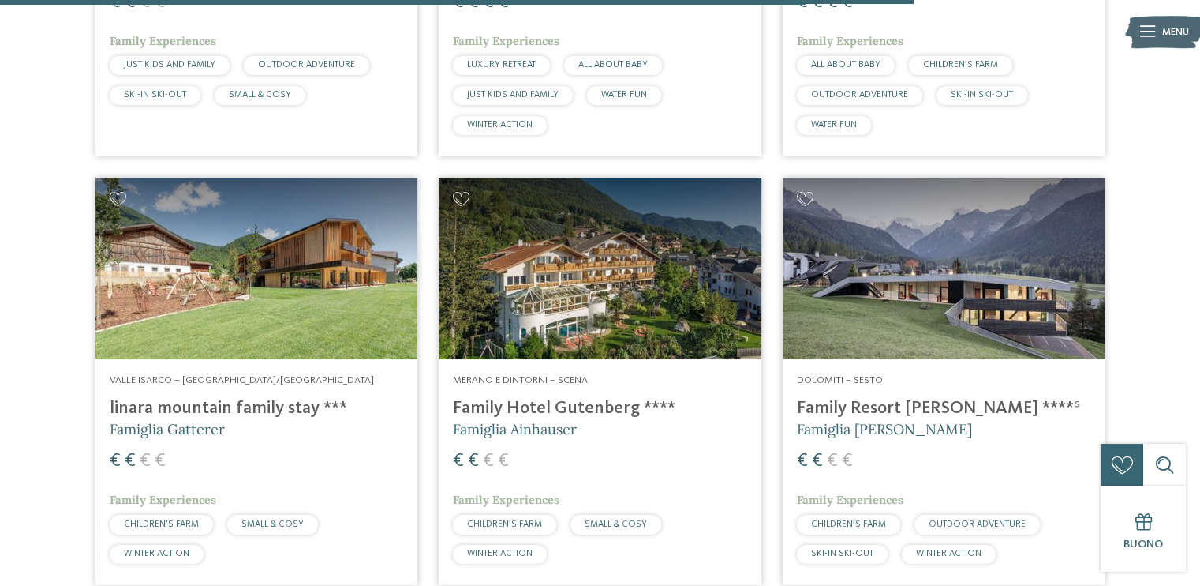
click at [981, 272] on img at bounding box center [944, 269] width 322 height 182
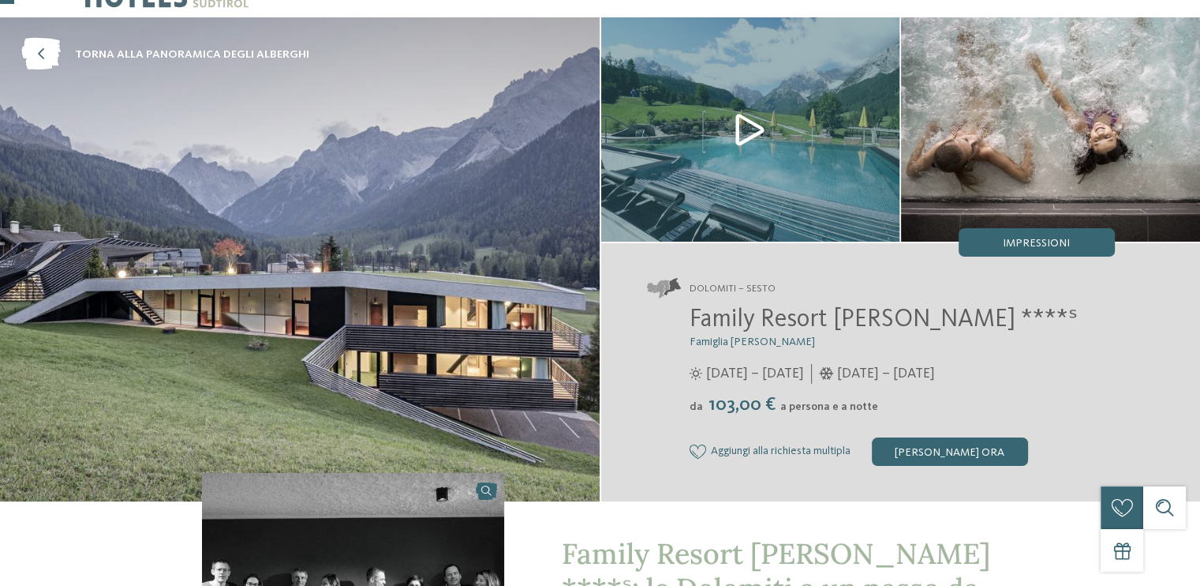
scroll to position [53, 0]
click at [743, 123] on img at bounding box center [750, 130] width 299 height 224
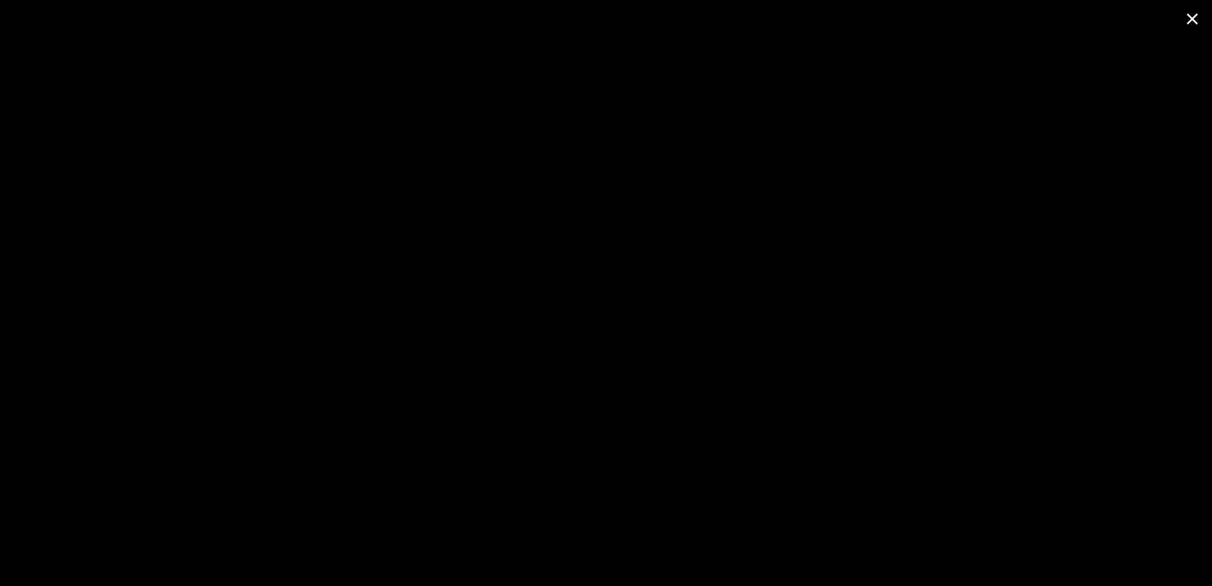
click at [1195, 21] on span at bounding box center [1192, 18] width 39 height 37
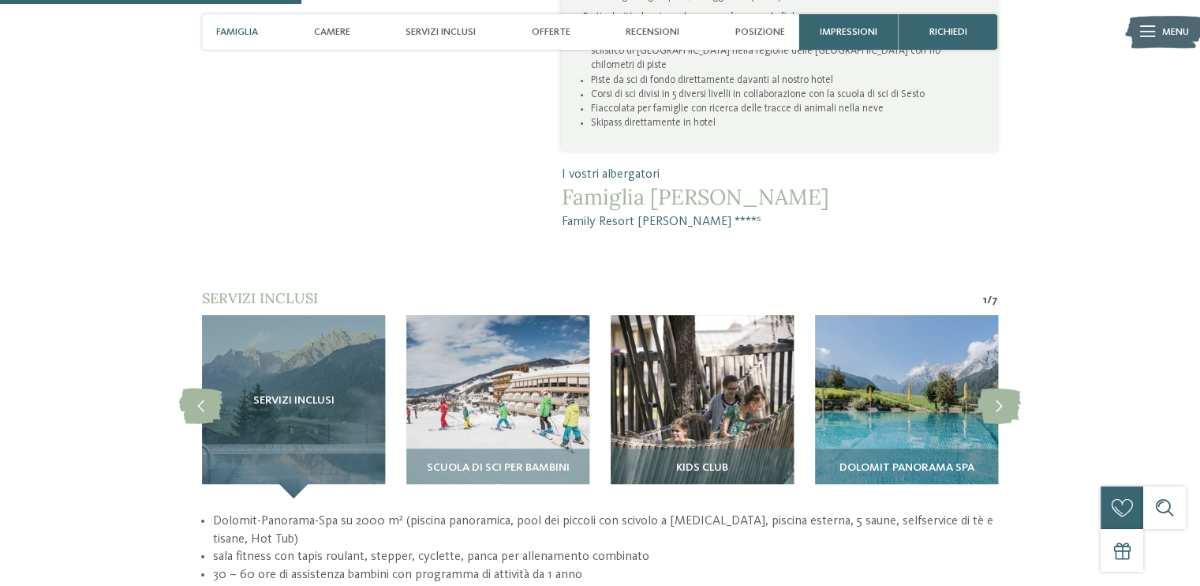
scroll to position [1121, 0]
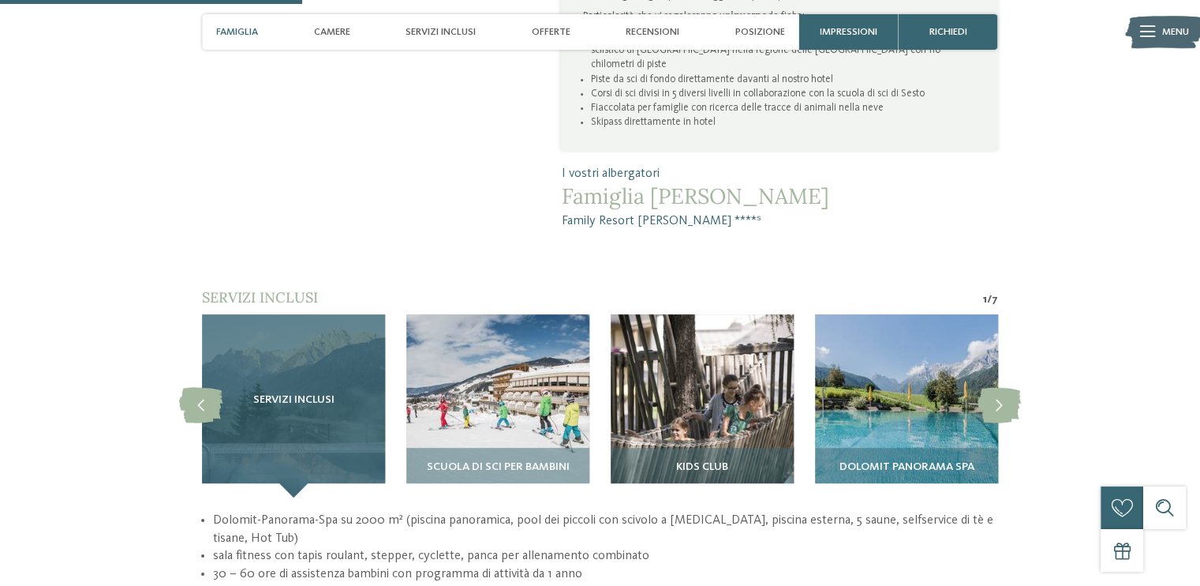
click at [316, 329] on div "Servizi inclusi" at bounding box center [293, 405] width 183 height 183
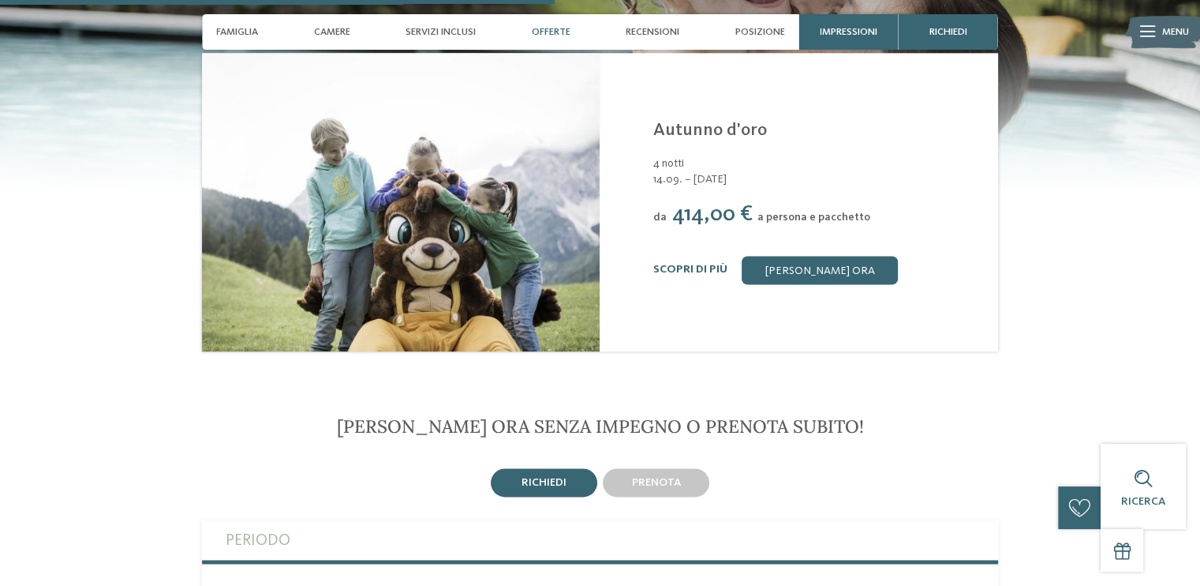
scroll to position [2055, 0]
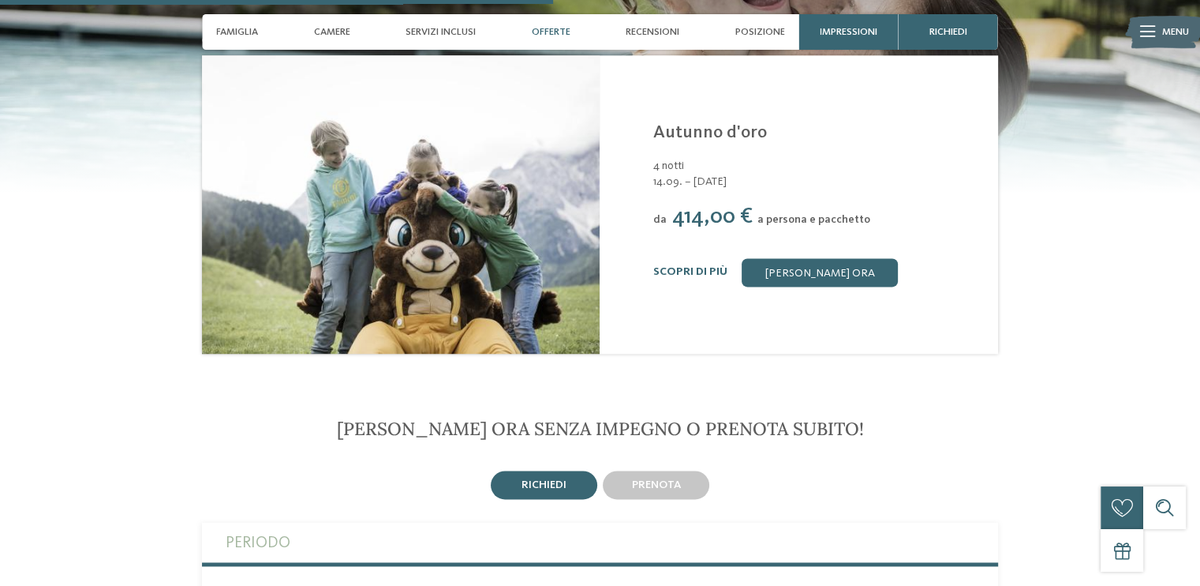
click at [843, 259] on div "Family Resort Rainer ****S Sesto - Dolomiti Autunno d'oro 4 notti 14.09. – 13.1…" at bounding box center [799, 204] width 398 height 298
click at [852, 258] on link "[PERSON_NAME] ora" at bounding box center [820, 272] width 156 height 28
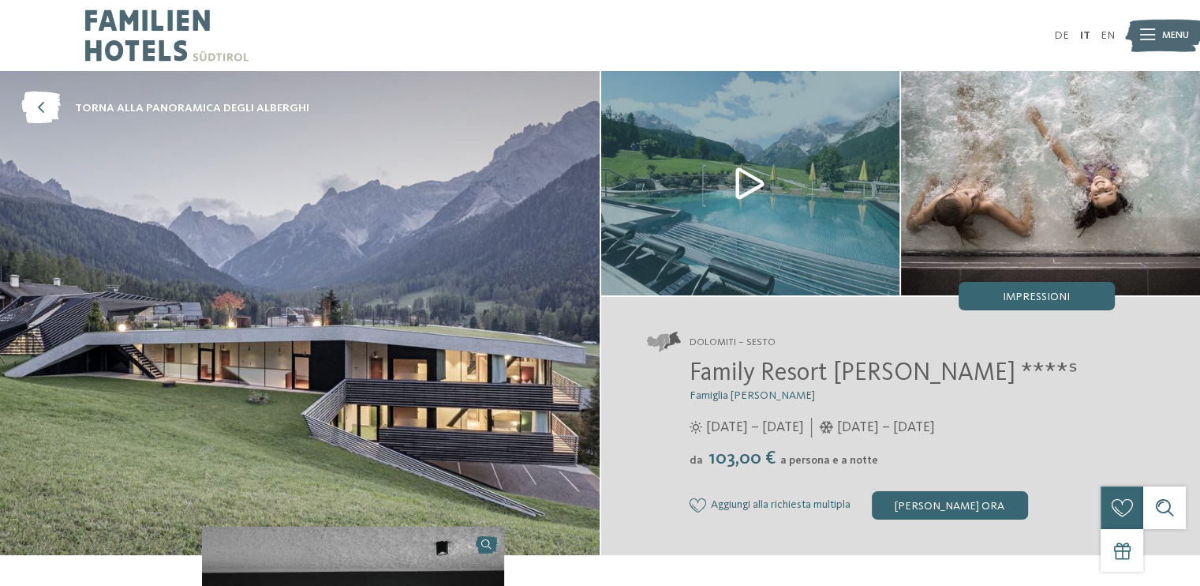
click at [680, 342] on span at bounding box center [680, 341] width 0 height 21
click at [395, 255] on img at bounding box center [300, 313] width 600 height 484
click at [40, 103] on icon at bounding box center [40, 108] width 39 height 32
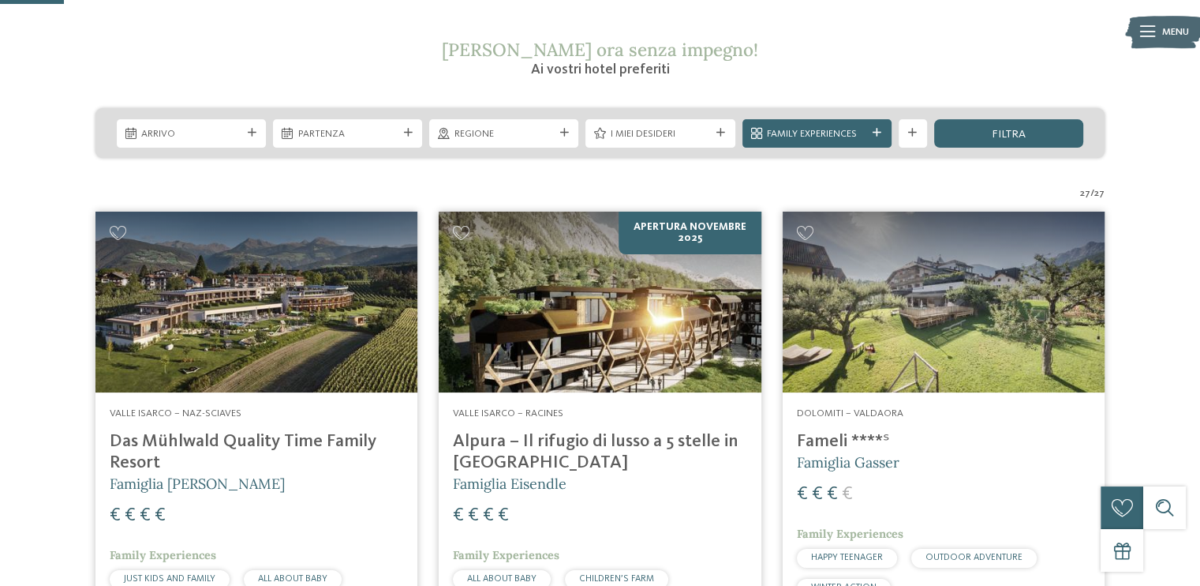
scroll to position [256, 0]
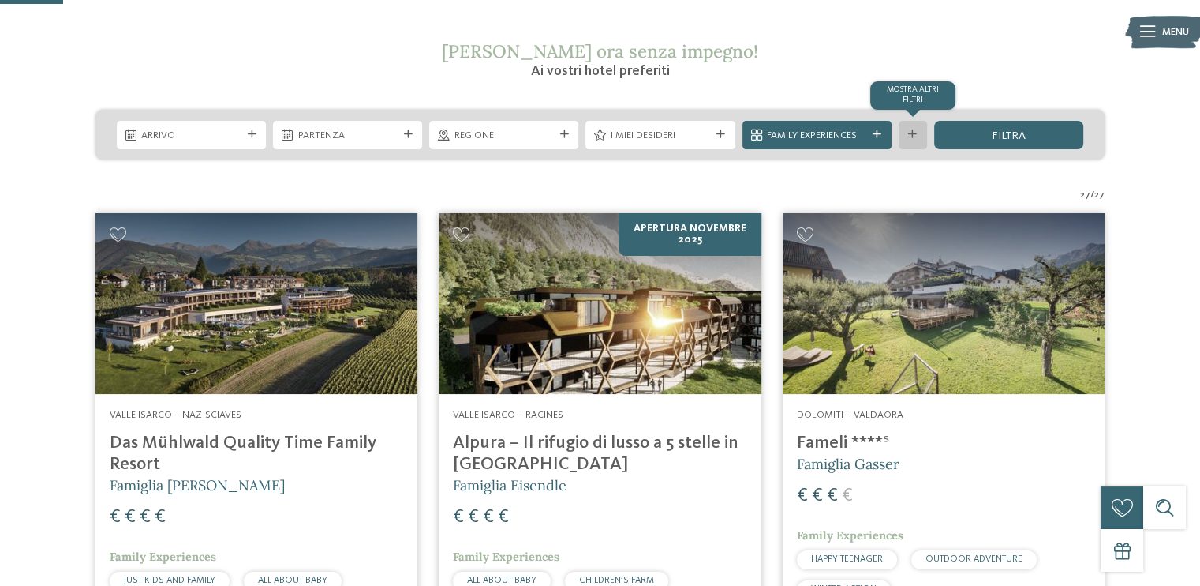
click at [922, 133] on div "mostra altri filtri" at bounding box center [913, 135] width 28 height 28
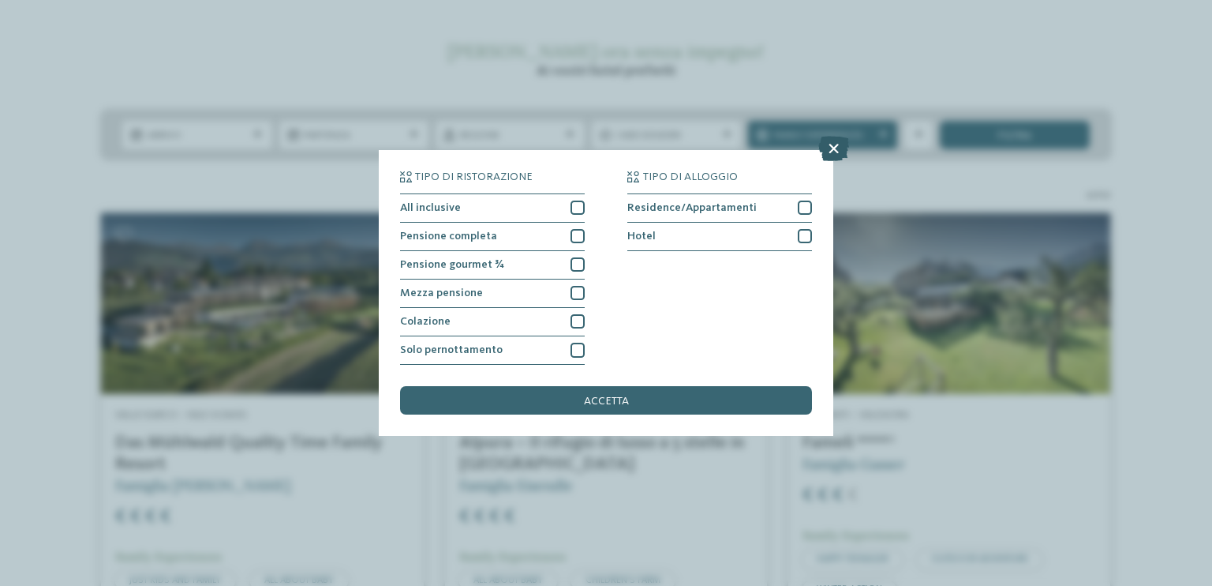
click at [840, 143] on icon at bounding box center [833, 148] width 31 height 25
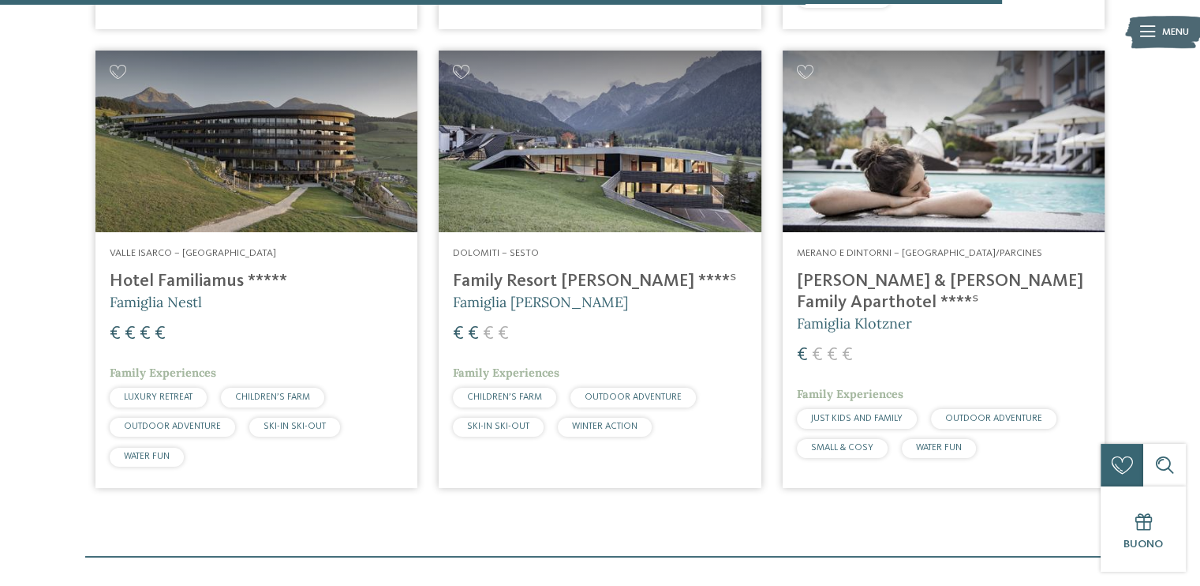
scroll to position [4024, 0]
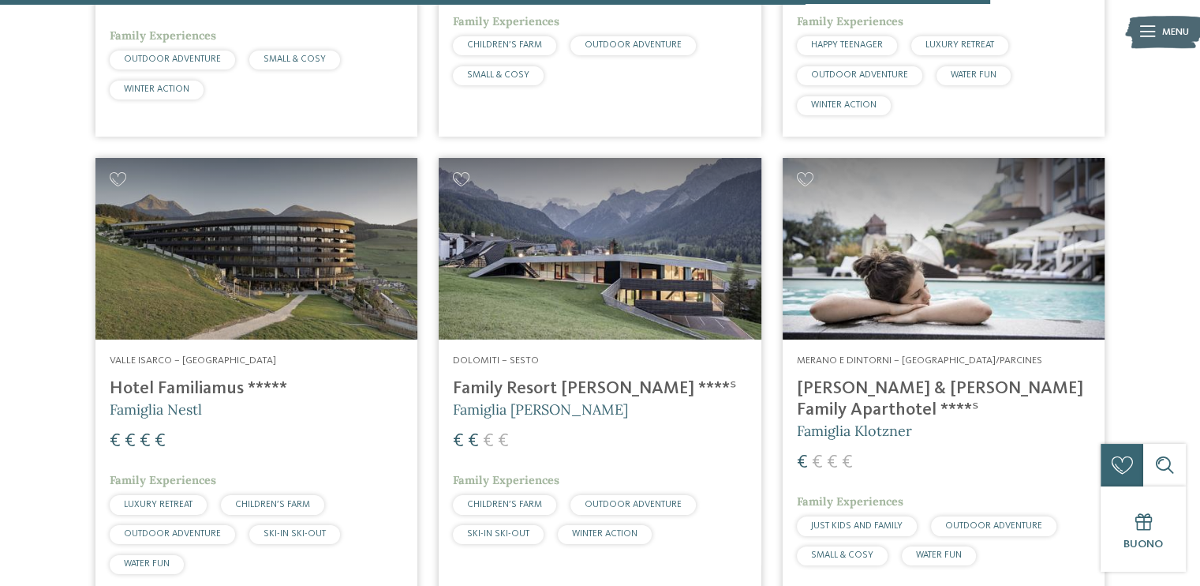
click at [972, 249] on img at bounding box center [944, 249] width 322 height 182
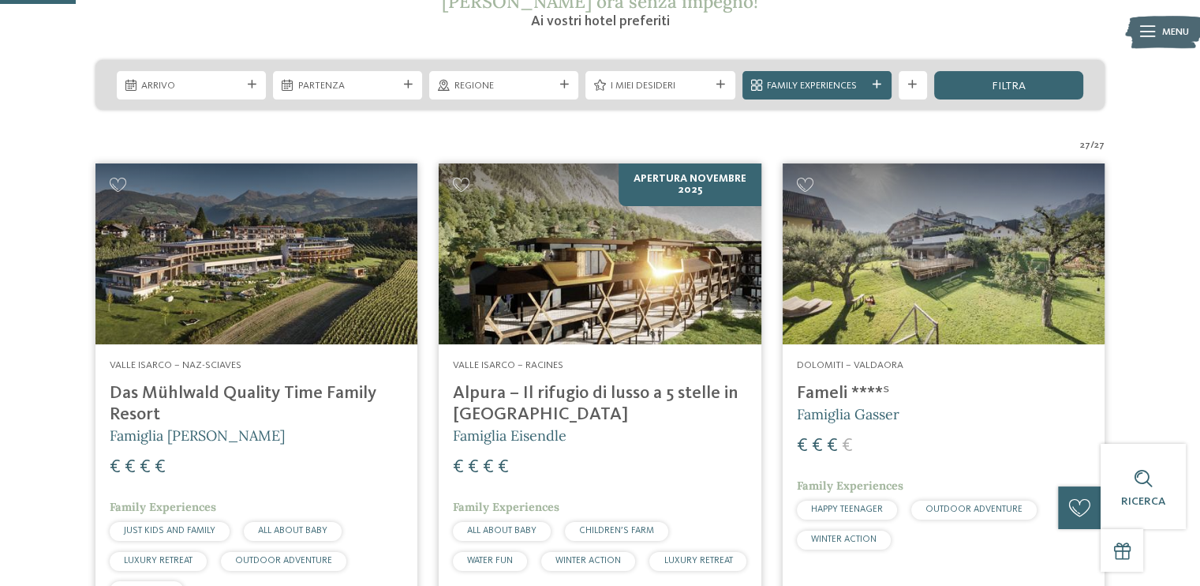
scroll to position [306, 0]
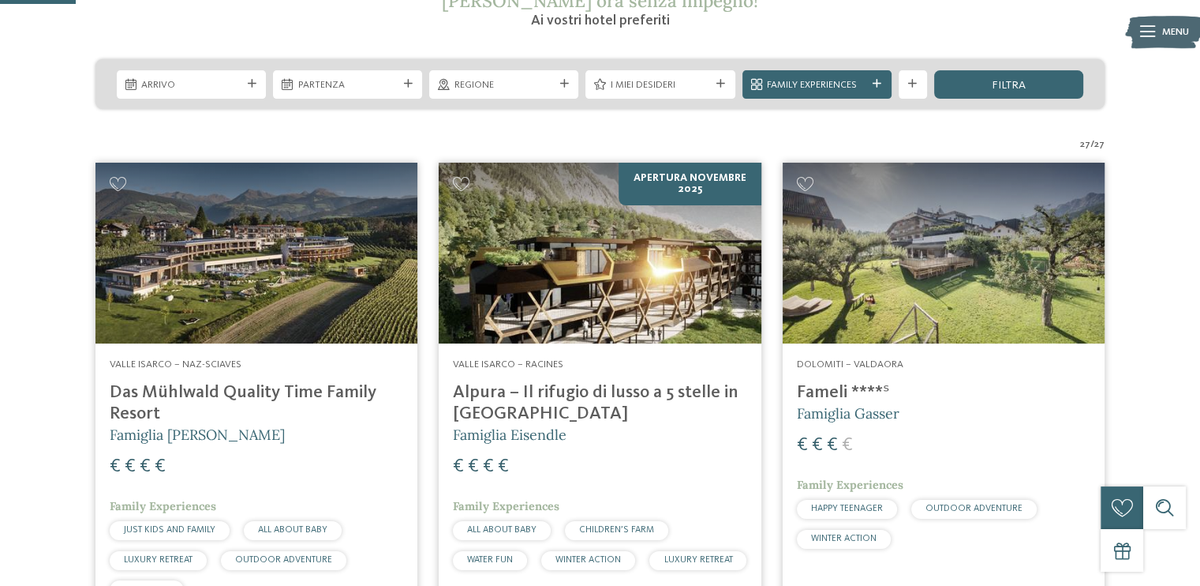
click at [549, 262] on img at bounding box center [600, 254] width 322 height 182
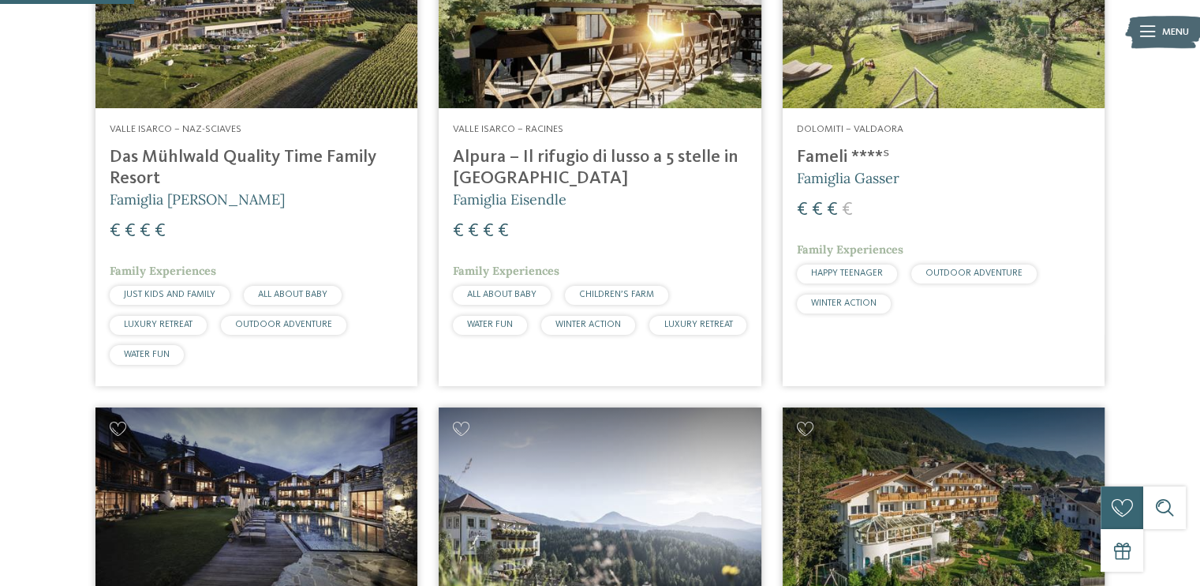
scroll to position [549, 0]
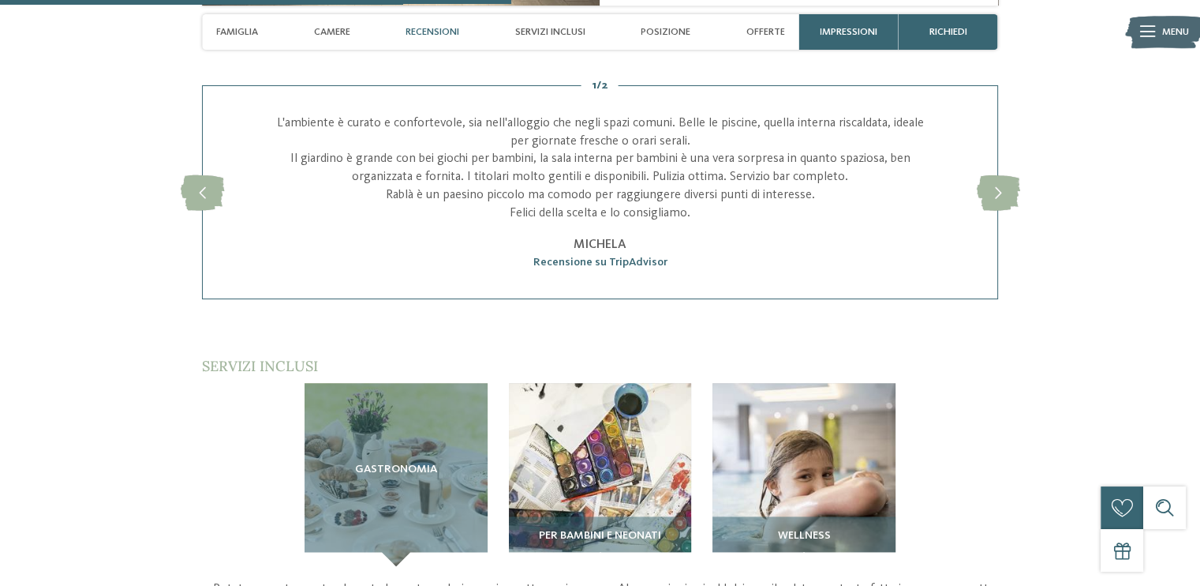
scroll to position [1936, 0]
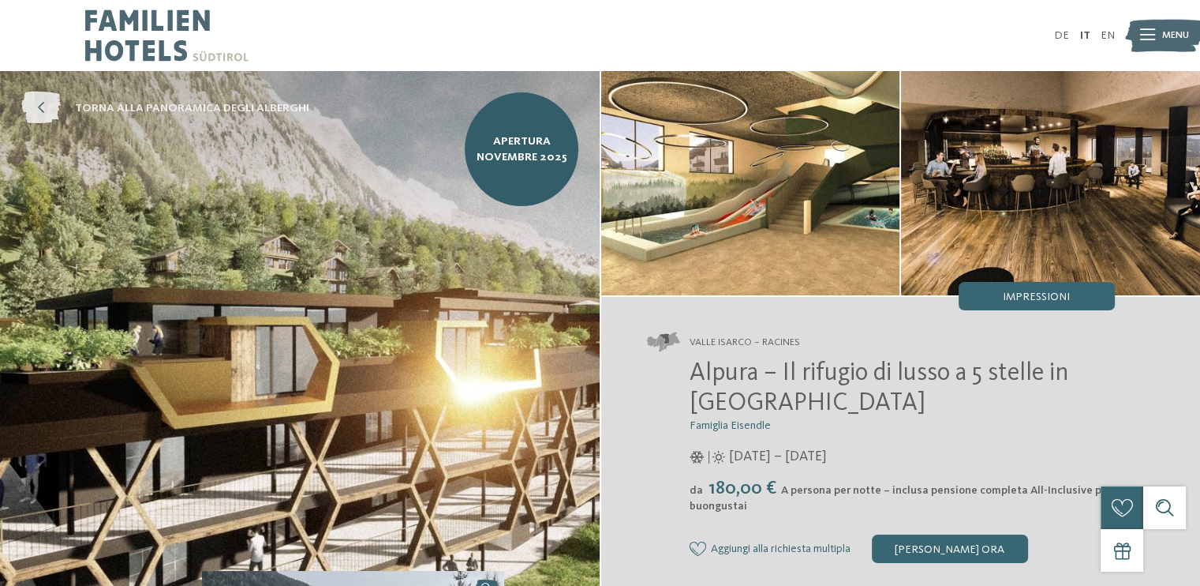
click at [66, 98] on link "torna alla panoramica degli alberghi" at bounding box center [165, 108] width 288 height 32
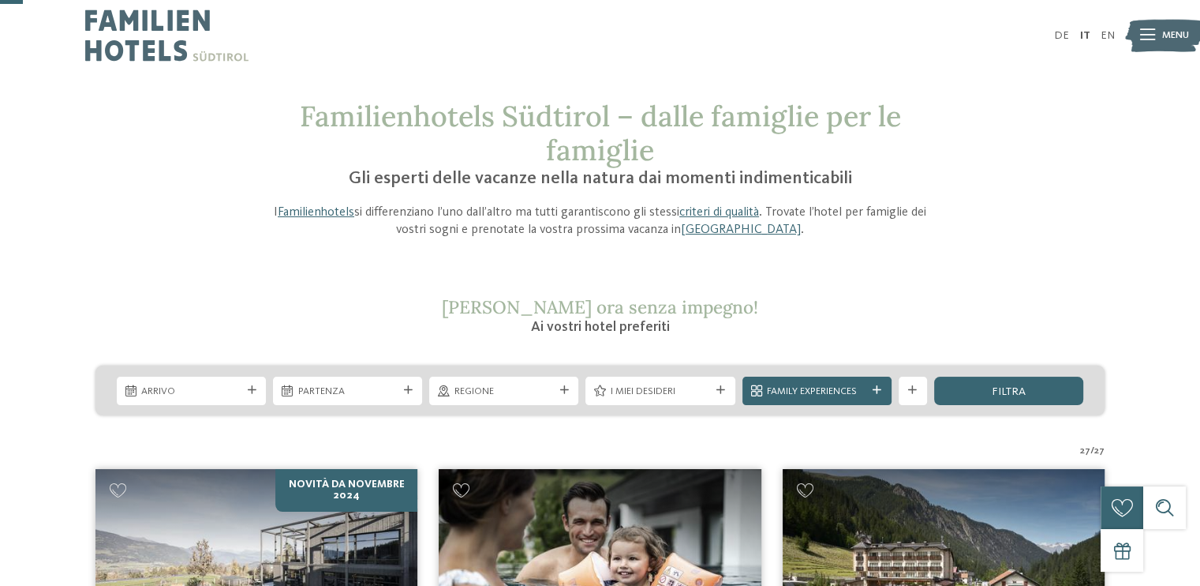
scroll to position [118, 0]
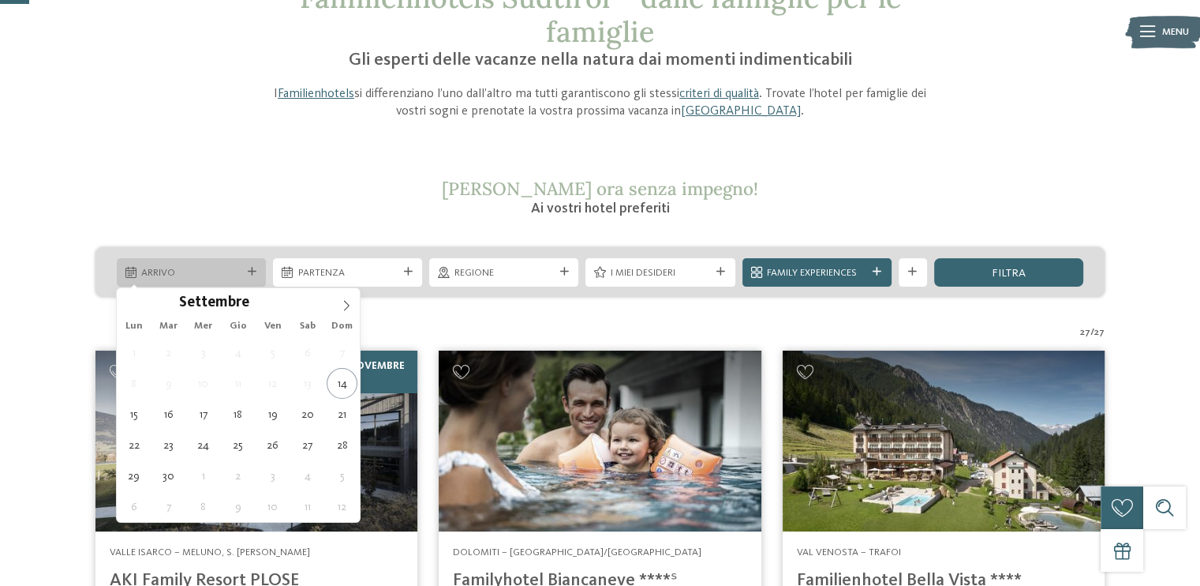
click at [256, 275] on div at bounding box center [252, 272] width 14 height 9
click at [345, 307] on icon at bounding box center [346, 305] width 11 height 11
type div "[DATE]"
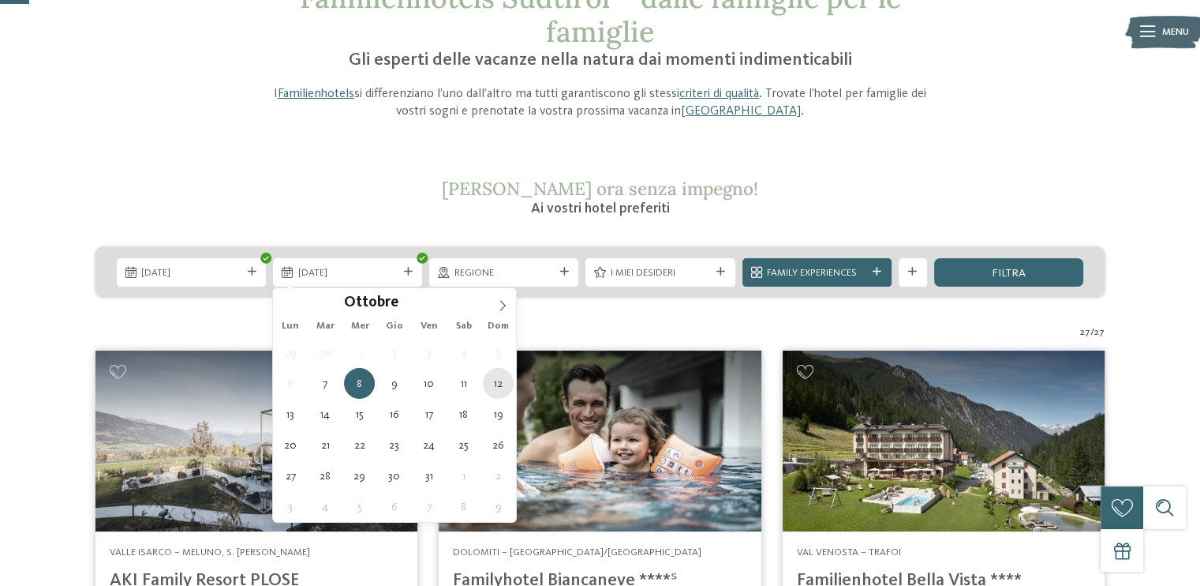
type div "12.10.2025"
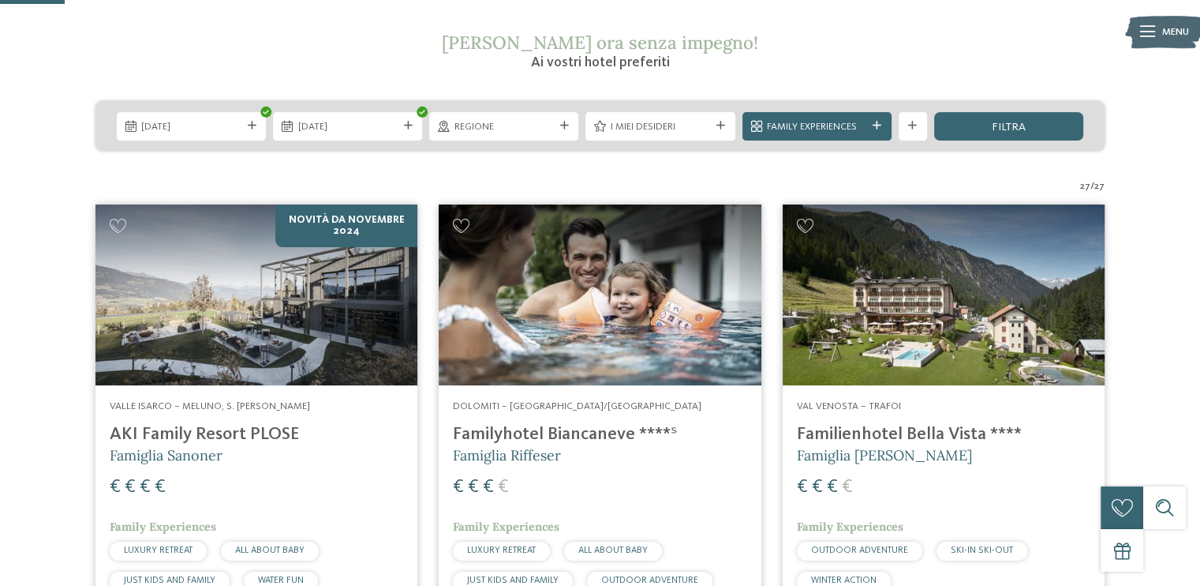
scroll to position [261, 0]
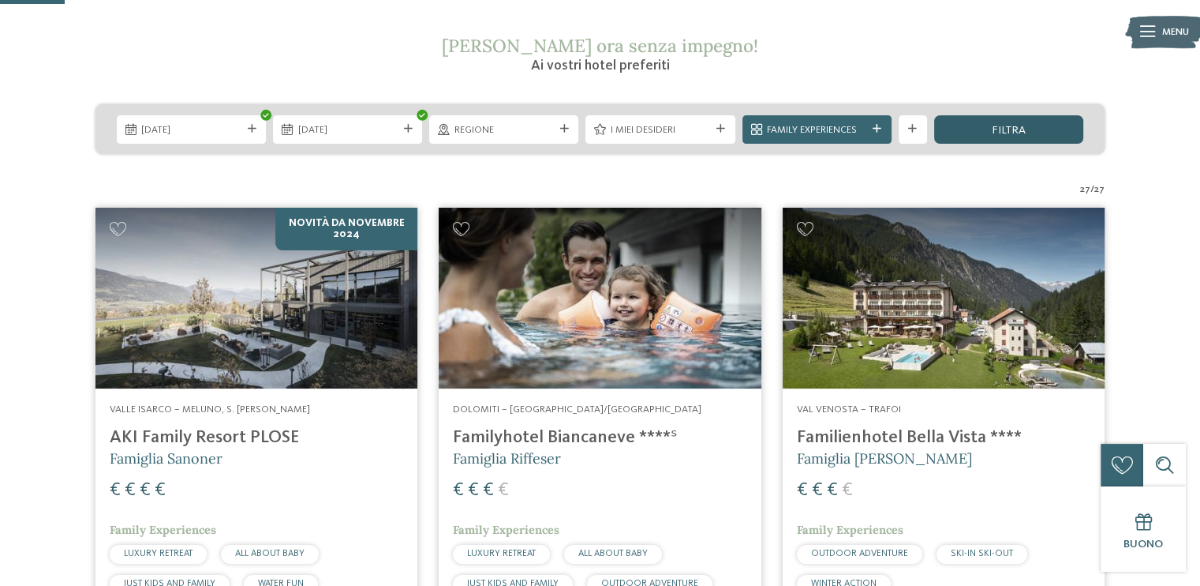
click at [1032, 136] on div "filtra" at bounding box center [1008, 129] width 149 height 28
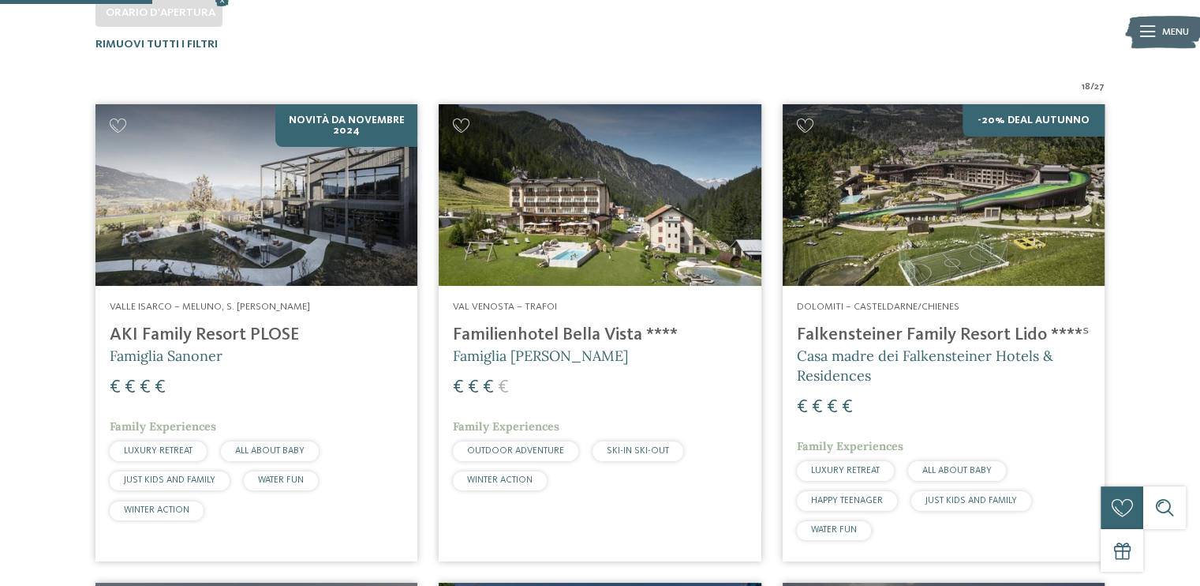
scroll to position [429, 0]
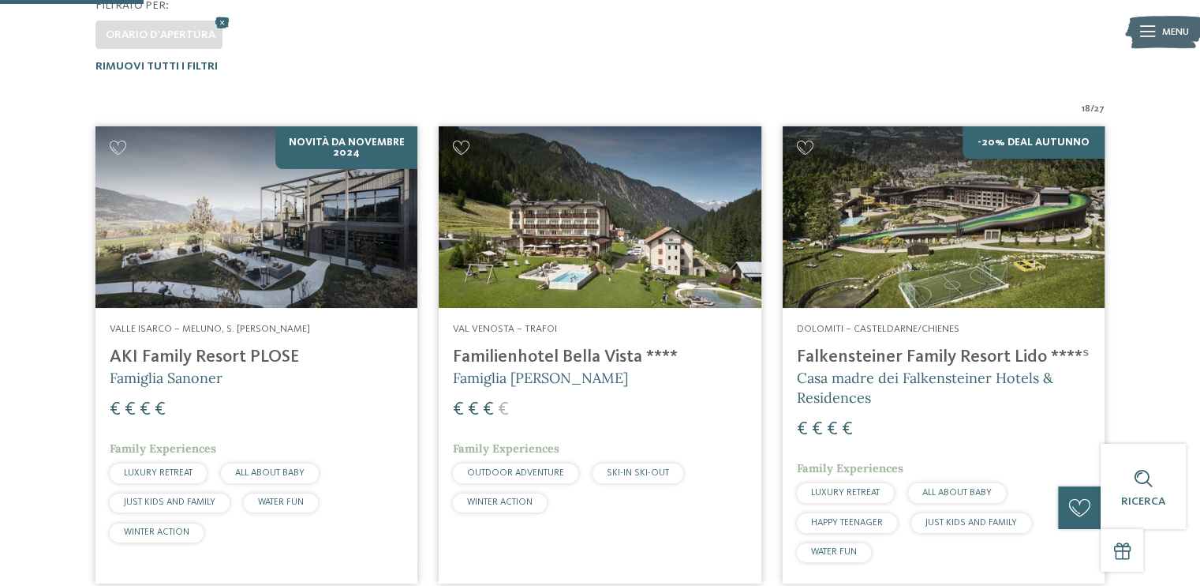
click at [620, 223] on img at bounding box center [600, 217] width 322 height 182
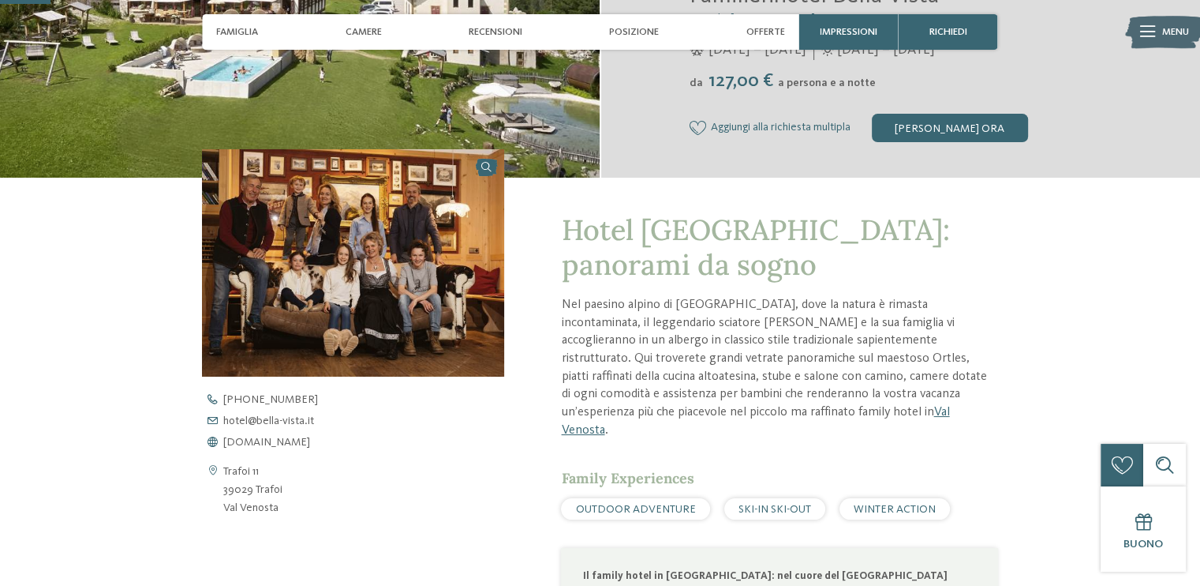
scroll to position [110, 0]
